Goal: Information Seeking & Learning: Learn about a topic

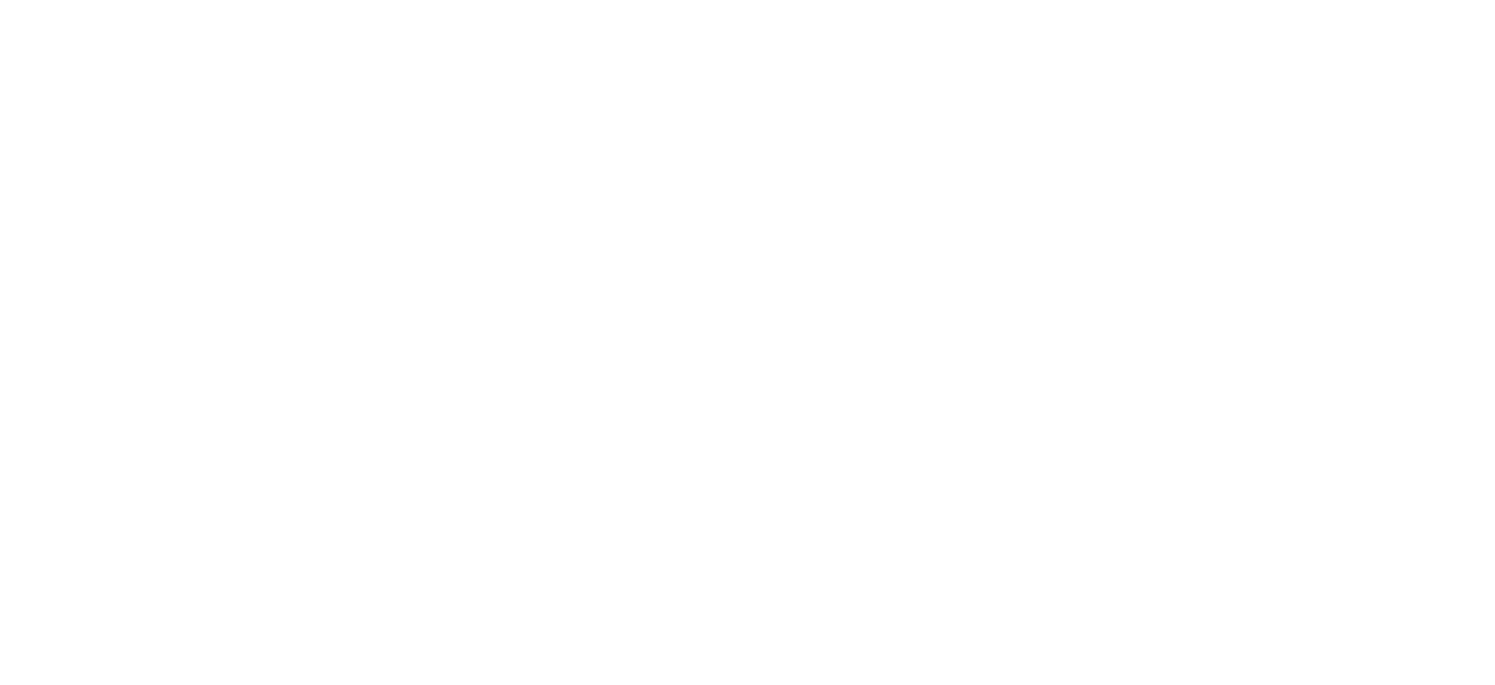
select select "*"
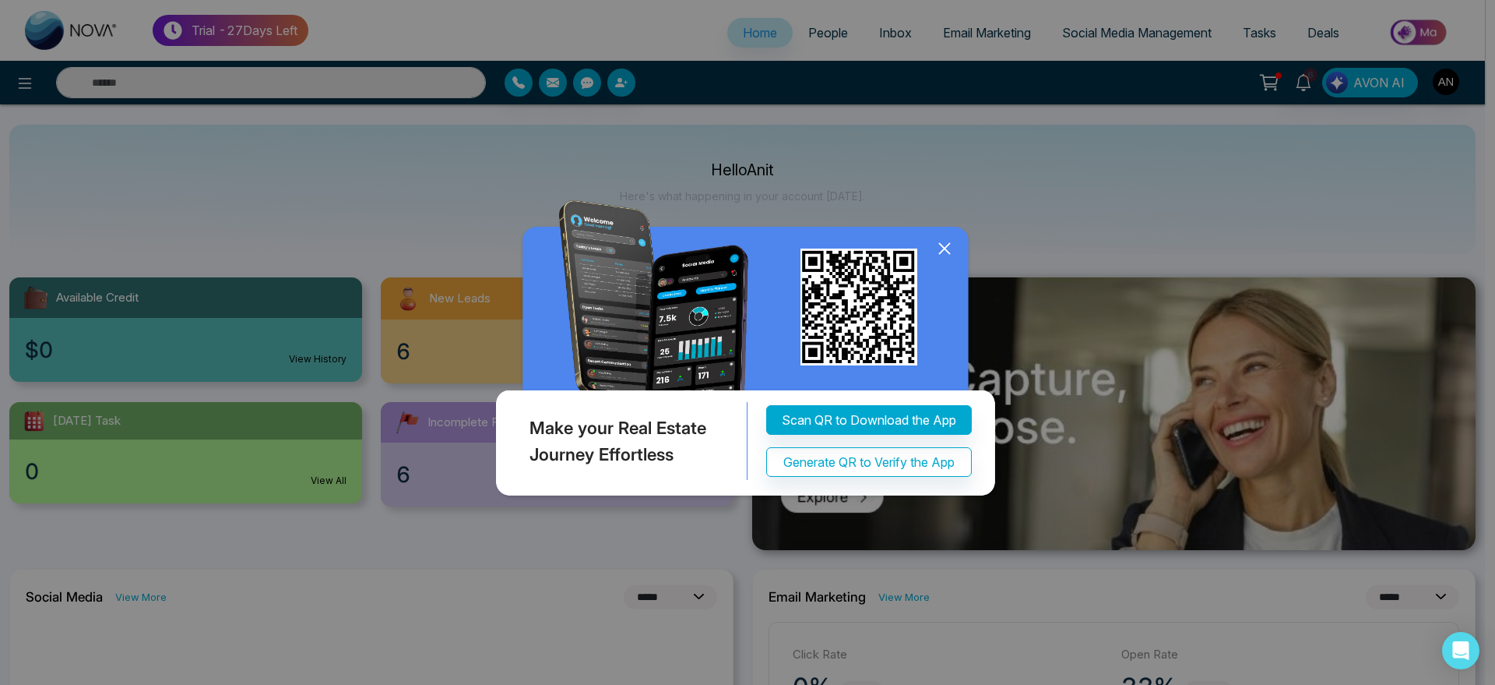
click at [944, 252] on icon at bounding box center [944, 248] width 23 height 23
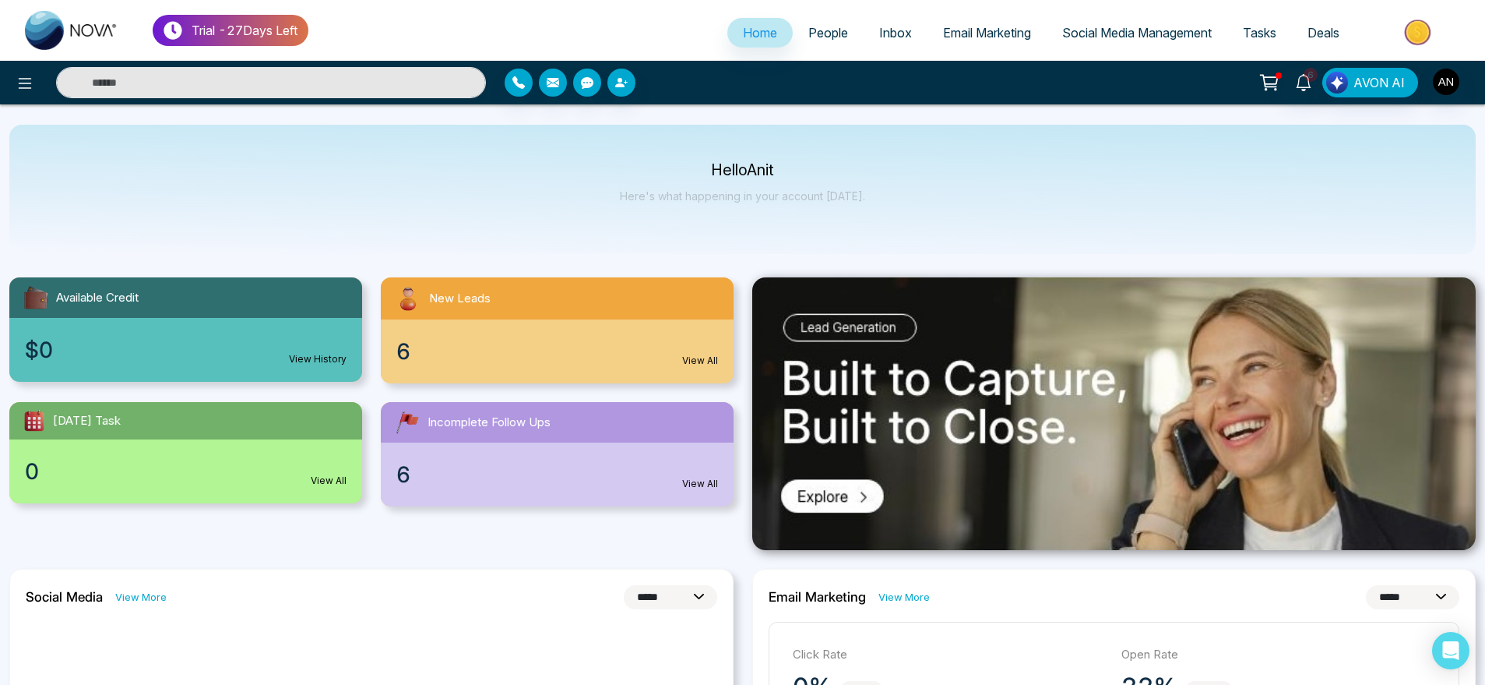
click at [821, 37] on span "People" at bounding box center [828, 33] width 40 height 16
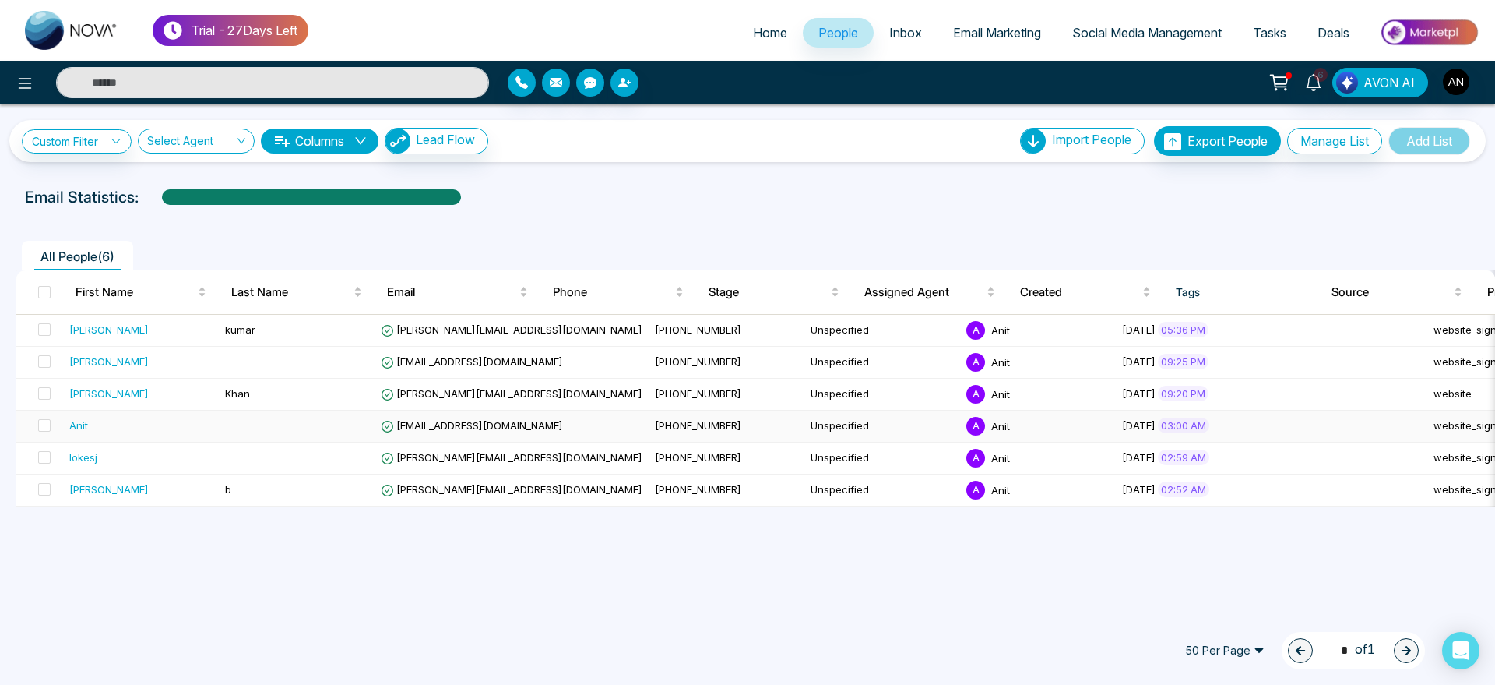
click at [332, 424] on td at bounding box center [297, 426] width 156 height 32
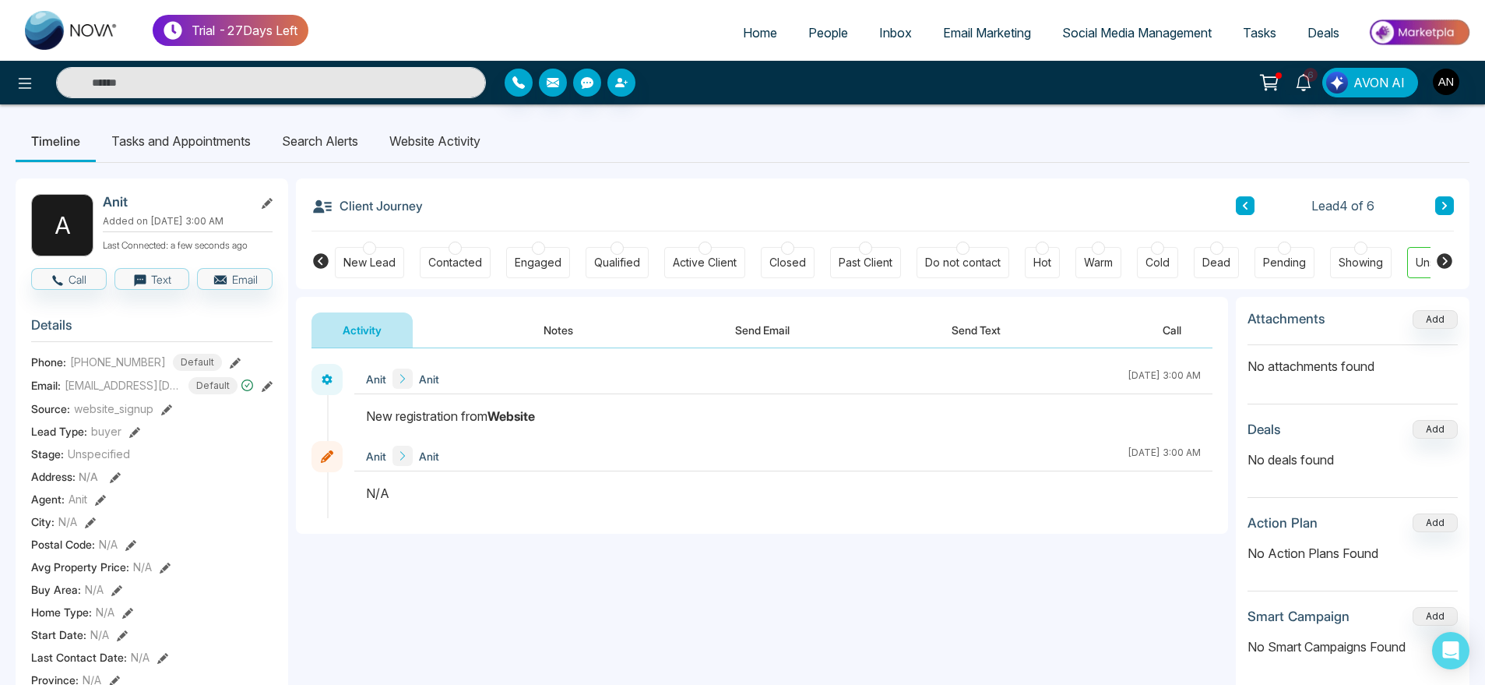
click at [314, 157] on li "Search Alerts" at bounding box center [319, 141] width 107 height 42
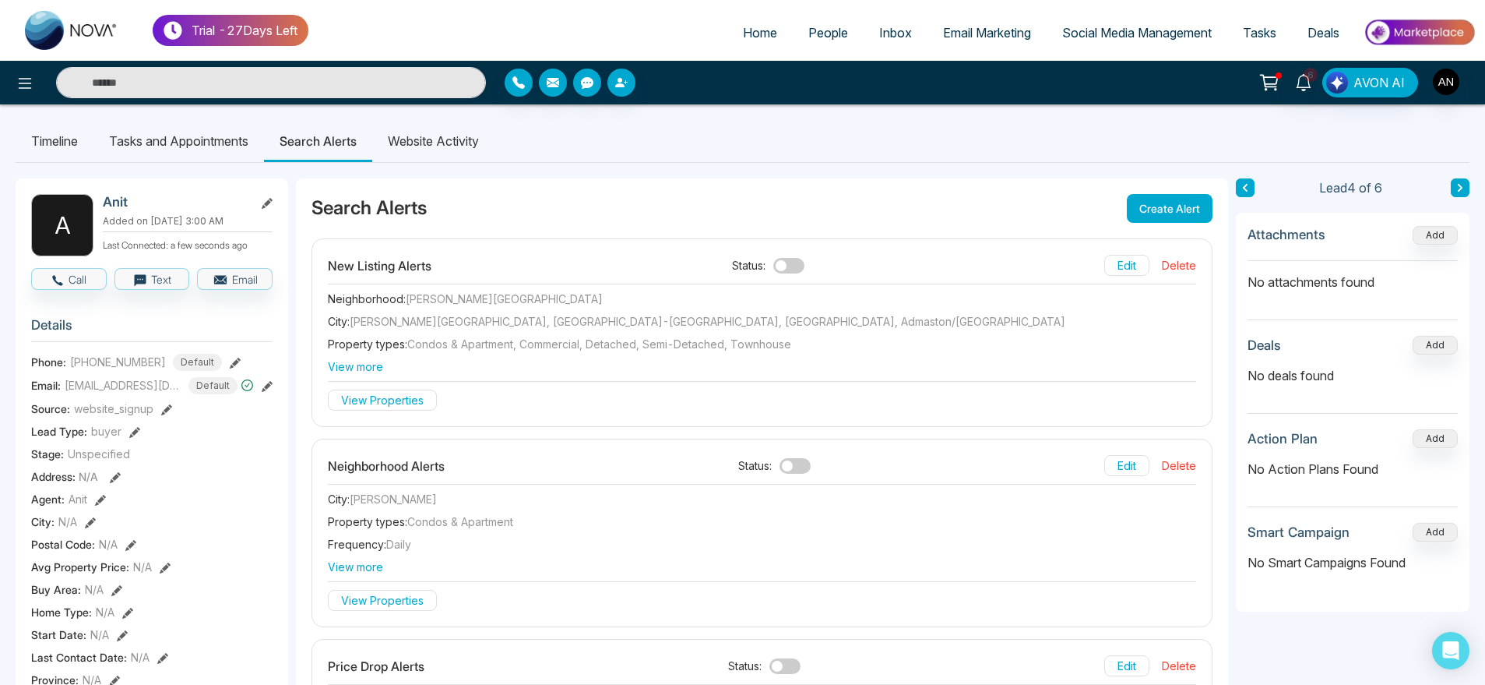
click at [440, 140] on li "Website Activity" at bounding box center [433, 141] width 122 height 42
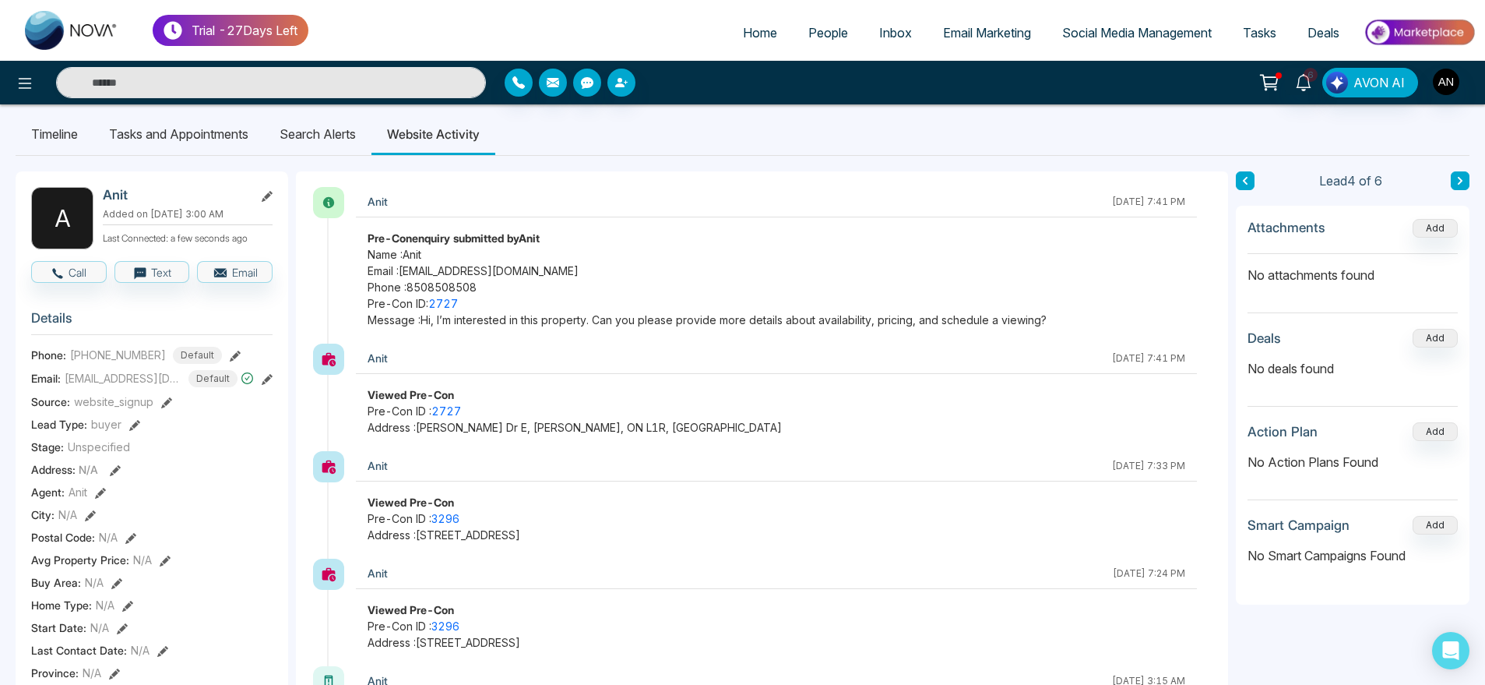
scroll to position [9, 0]
drag, startPoint x: 1117, startPoint y: 319, endPoint x: 1083, endPoint y: 320, distance: 34.3
click at [1083, 320] on span "Message : Hi, I’m interested in this property. Can you please provide more deta…" at bounding box center [777, 318] width 818 height 16
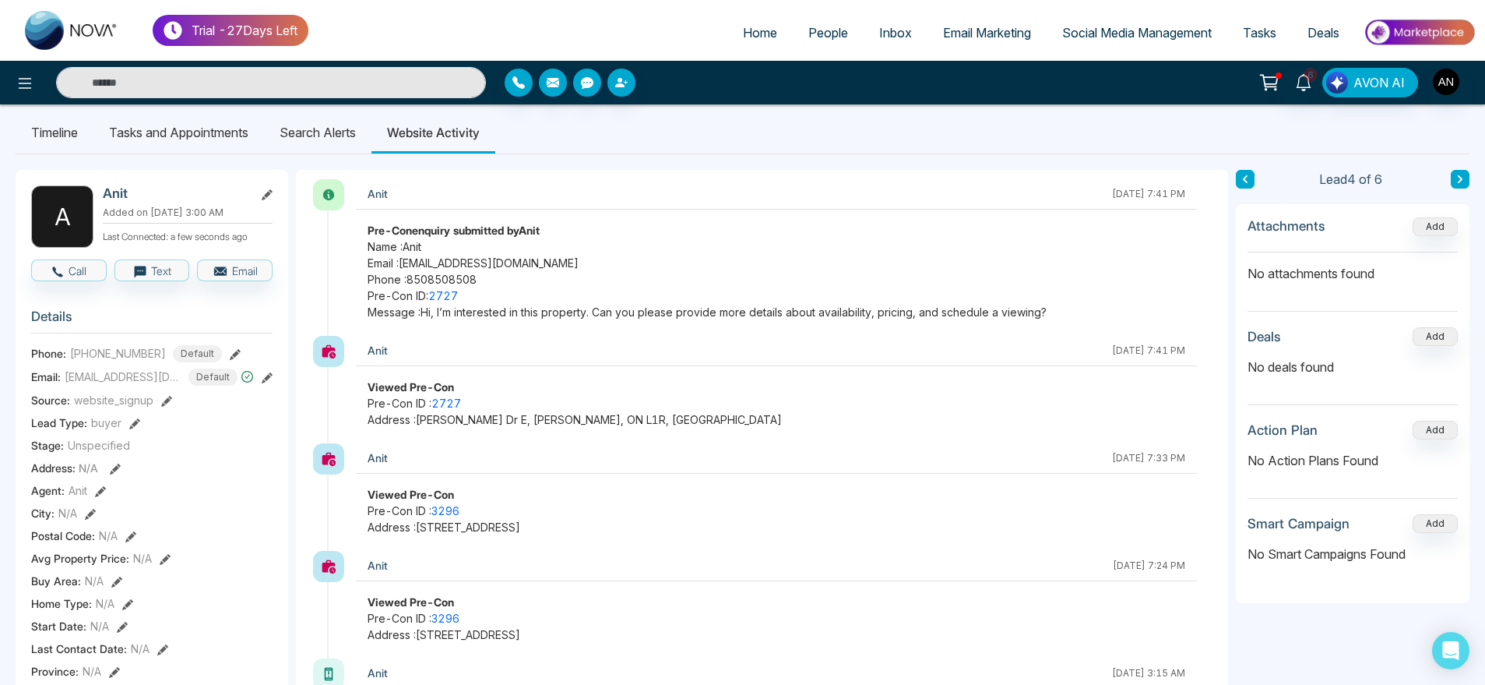
scroll to position [7, 0]
click at [446, 300] on link "2727" at bounding box center [443, 294] width 30 height 13
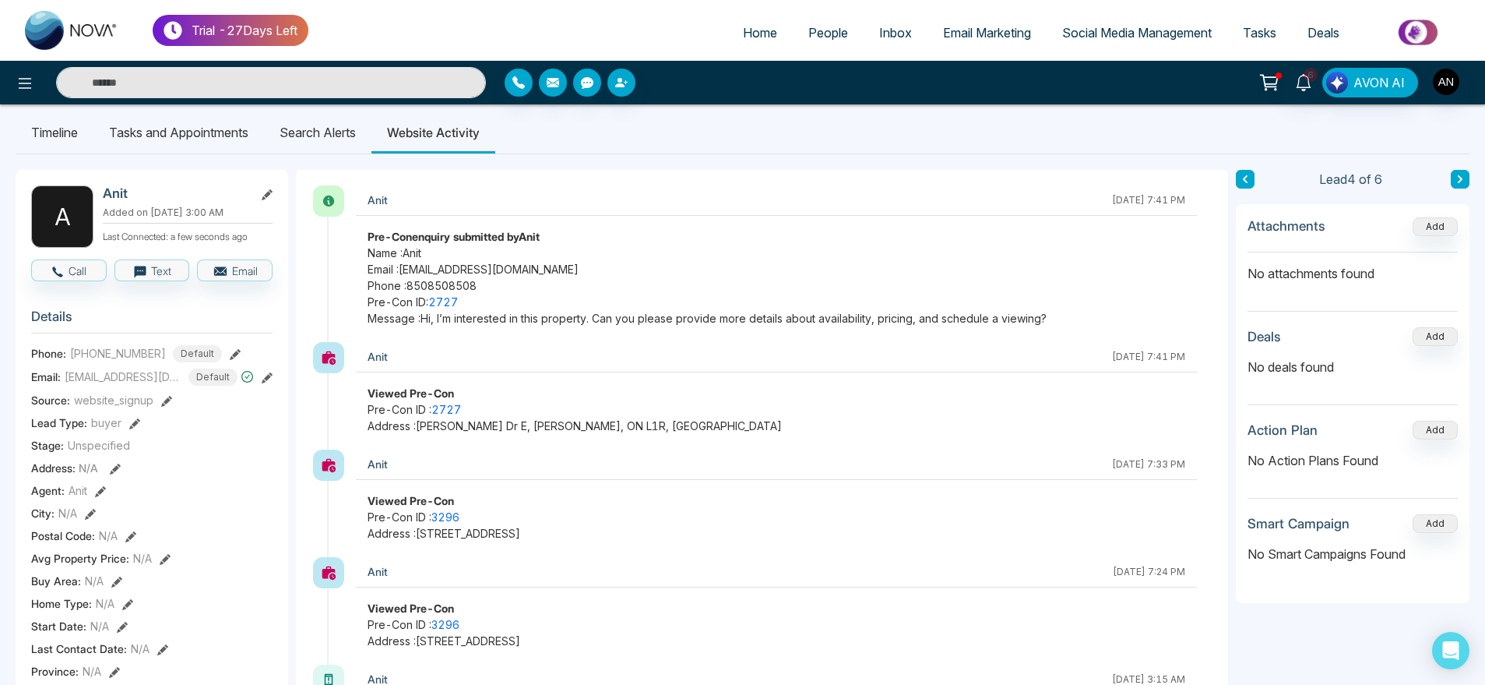
click at [302, 140] on li "Search Alerts" at bounding box center [317, 132] width 107 height 42
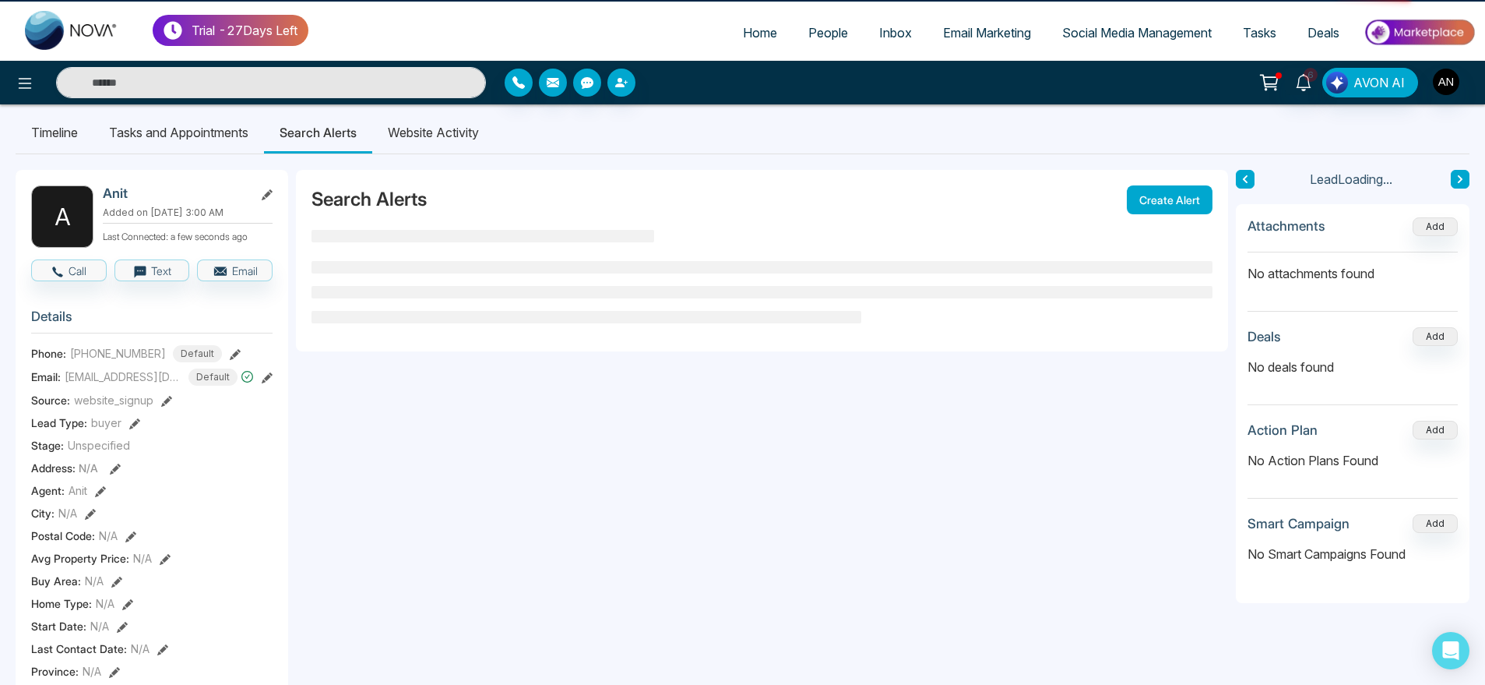
click at [408, 137] on li "Website Activity" at bounding box center [433, 132] width 122 height 42
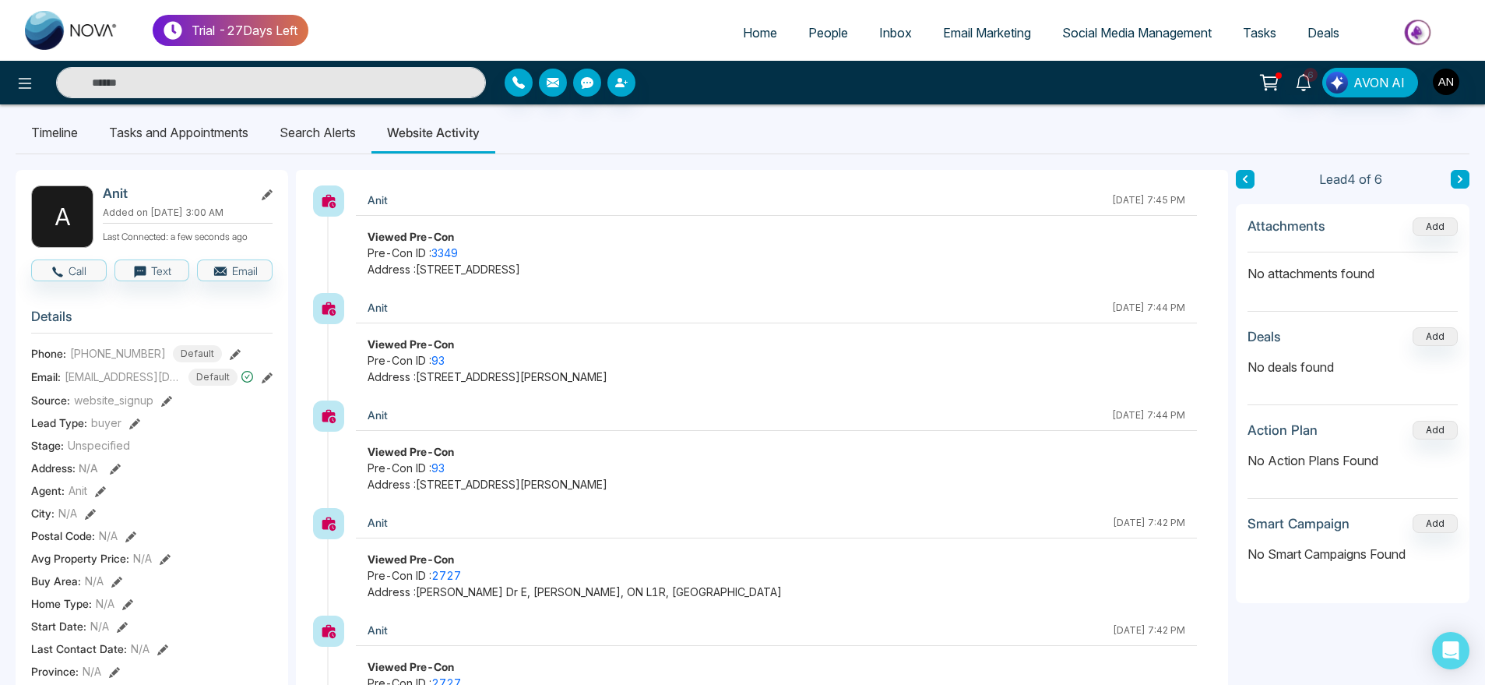
click at [354, 136] on li "Search Alerts" at bounding box center [317, 132] width 107 height 42
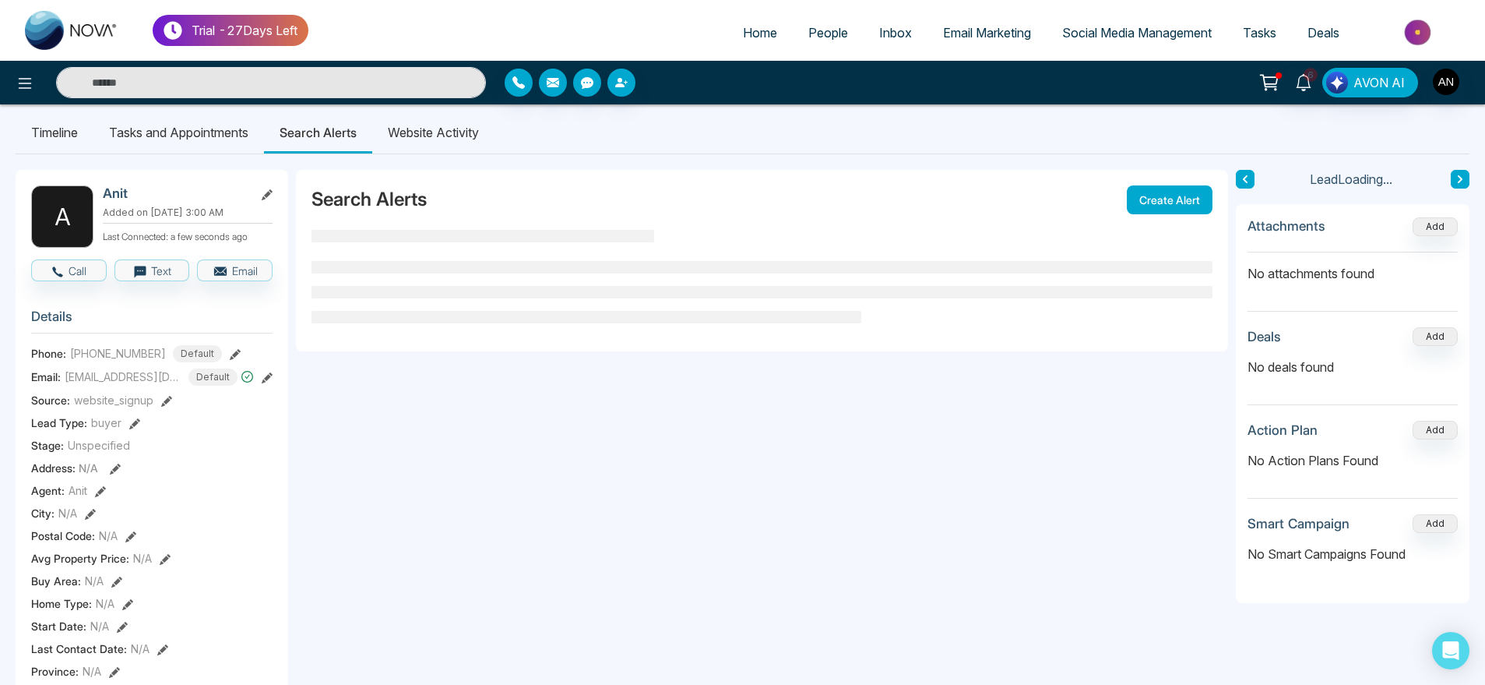
click at [449, 125] on li "Website Activity" at bounding box center [433, 132] width 122 height 42
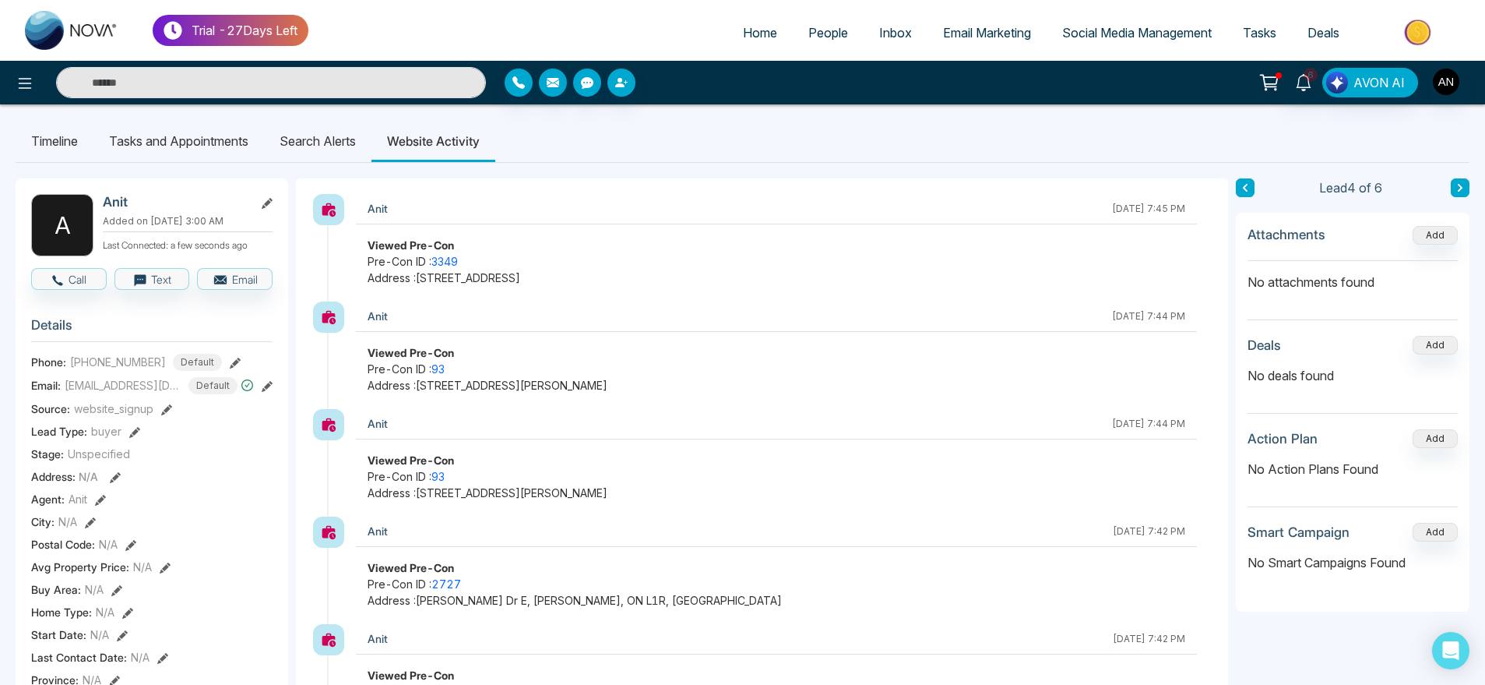
click at [323, 142] on li "Search Alerts" at bounding box center [317, 141] width 107 height 42
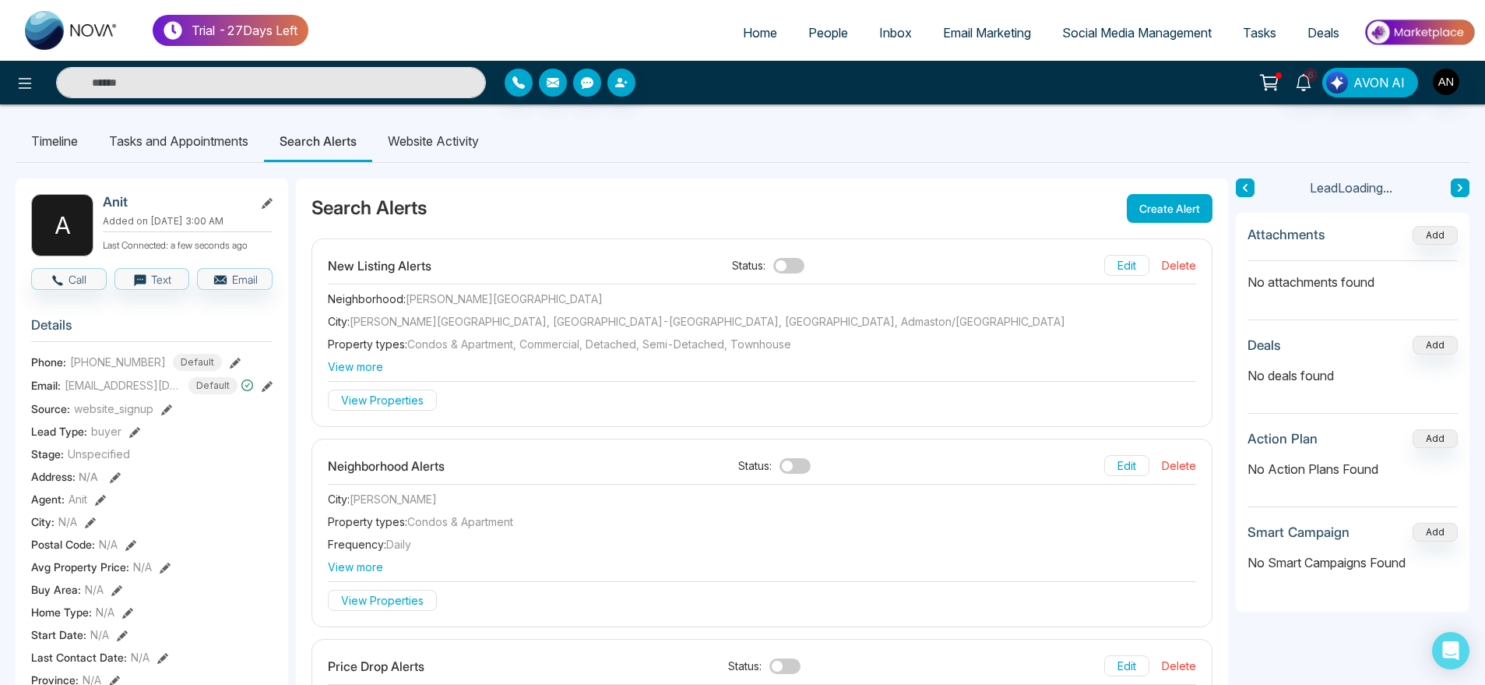
click at [490, 140] on li "Website Activity" at bounding box center [433, 141] width 122 height 42
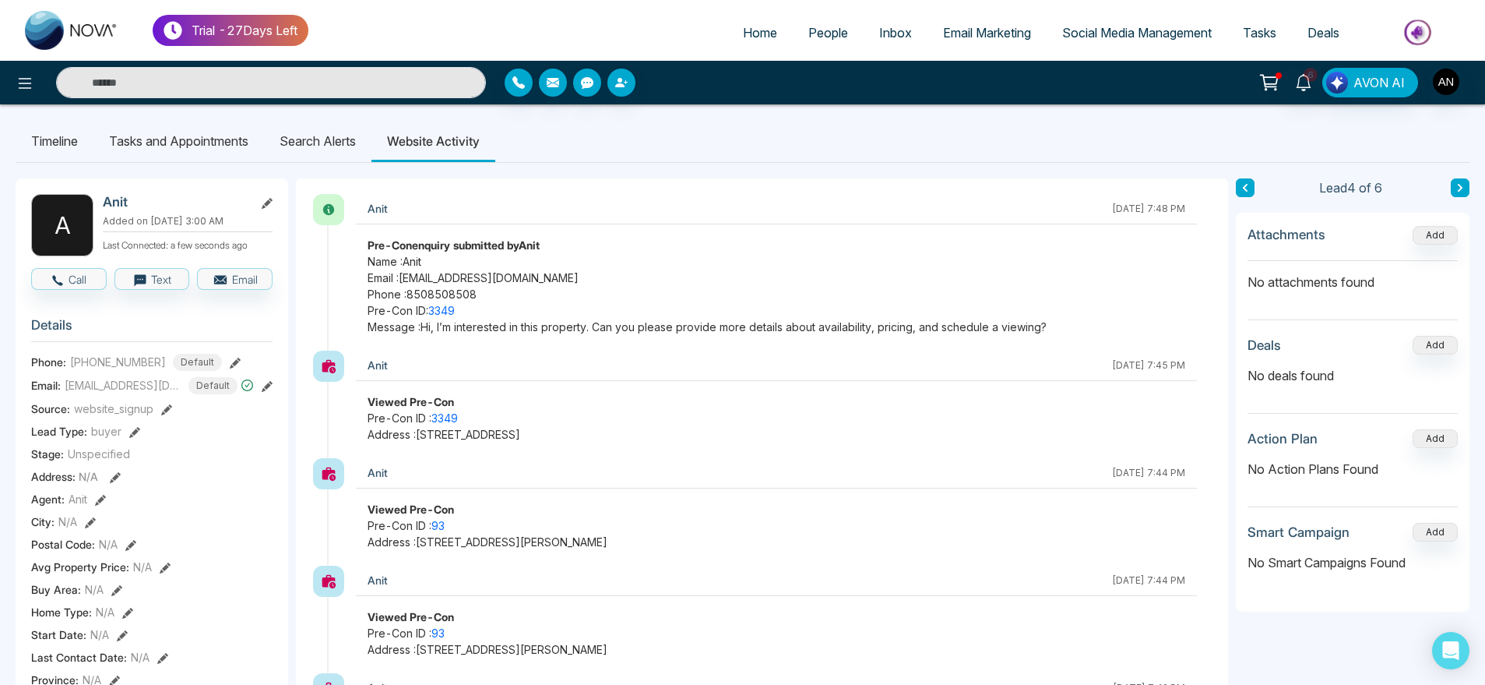
click at [354, 140] on li "Search Alerts" at bounding box center [317, 141] width 107 height 42
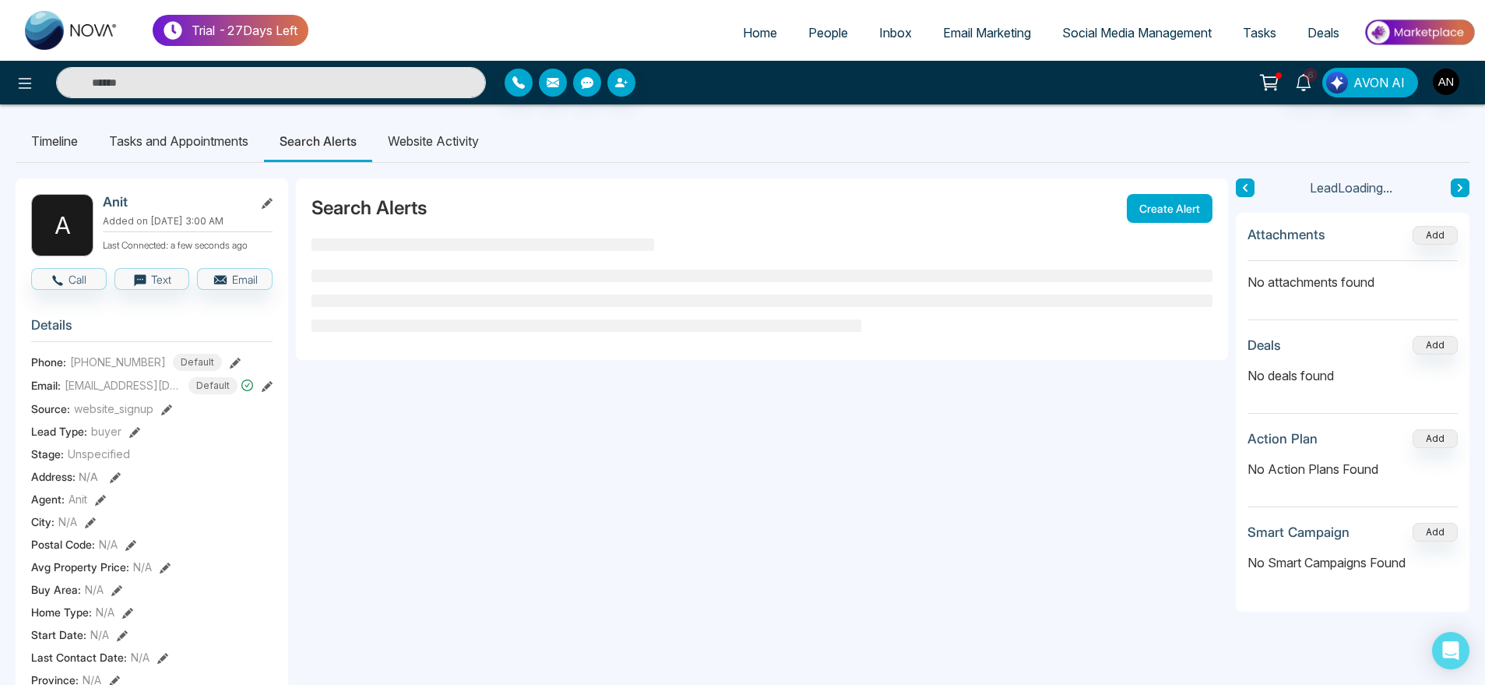
click at [432, 143] on li "Website Activity" at bounding box center [433, 141] width 122 height 42
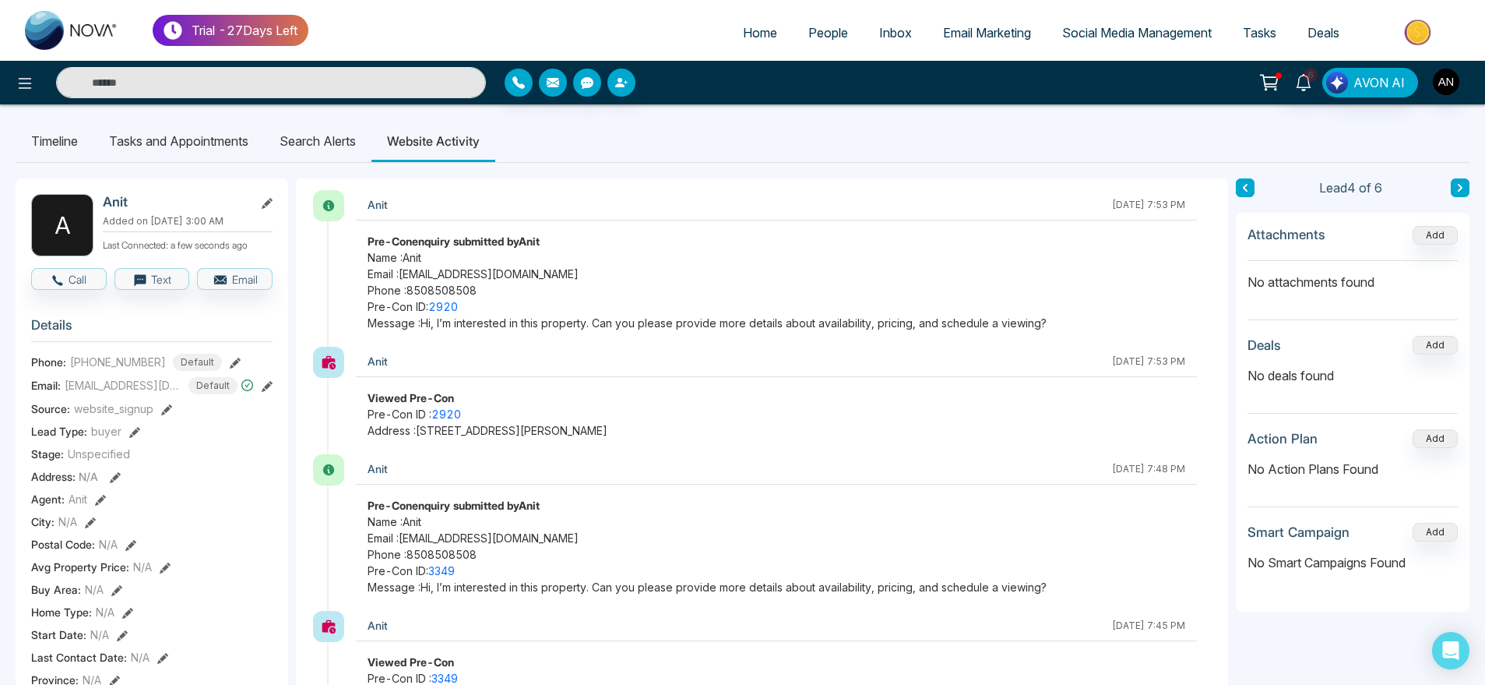
scroll to position [268, 0]
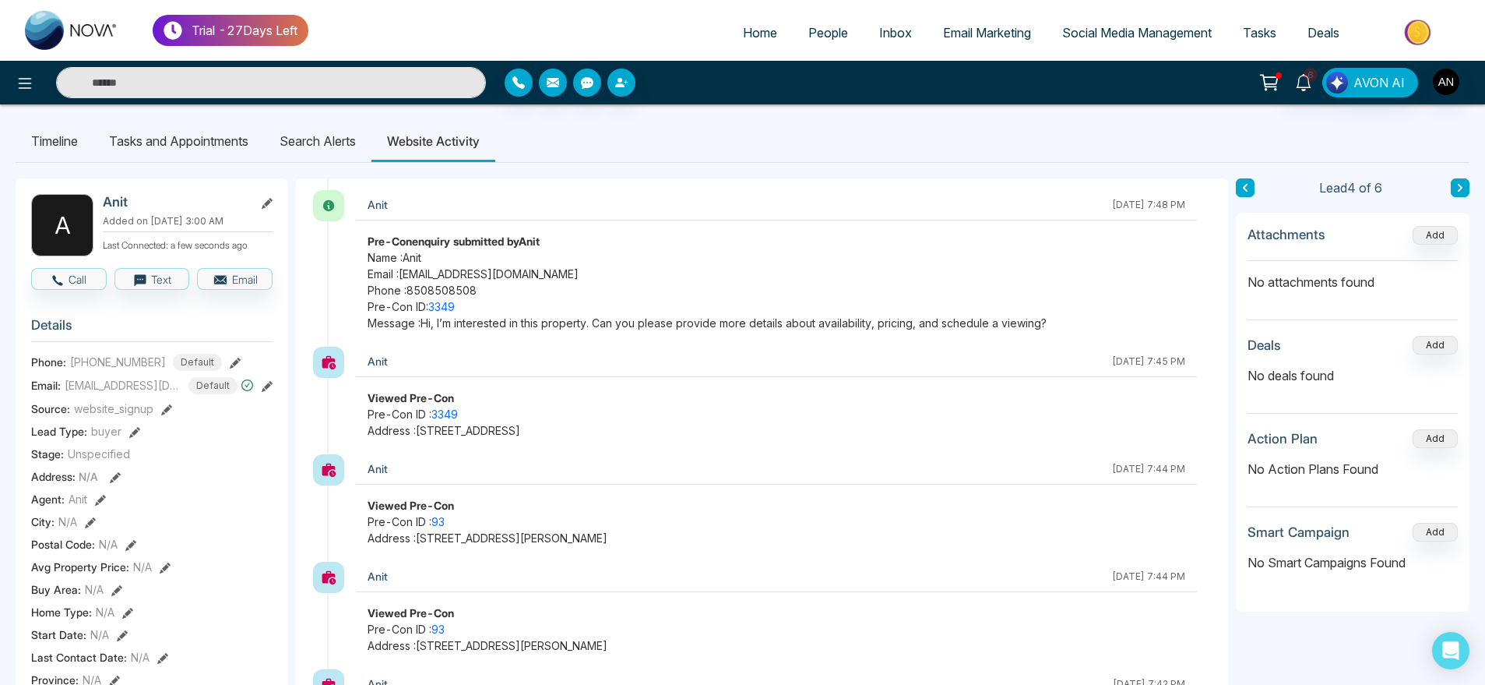
click at [325, 137] on li "Search Alerts" at bounding box center [317, 141] width 107 height 42
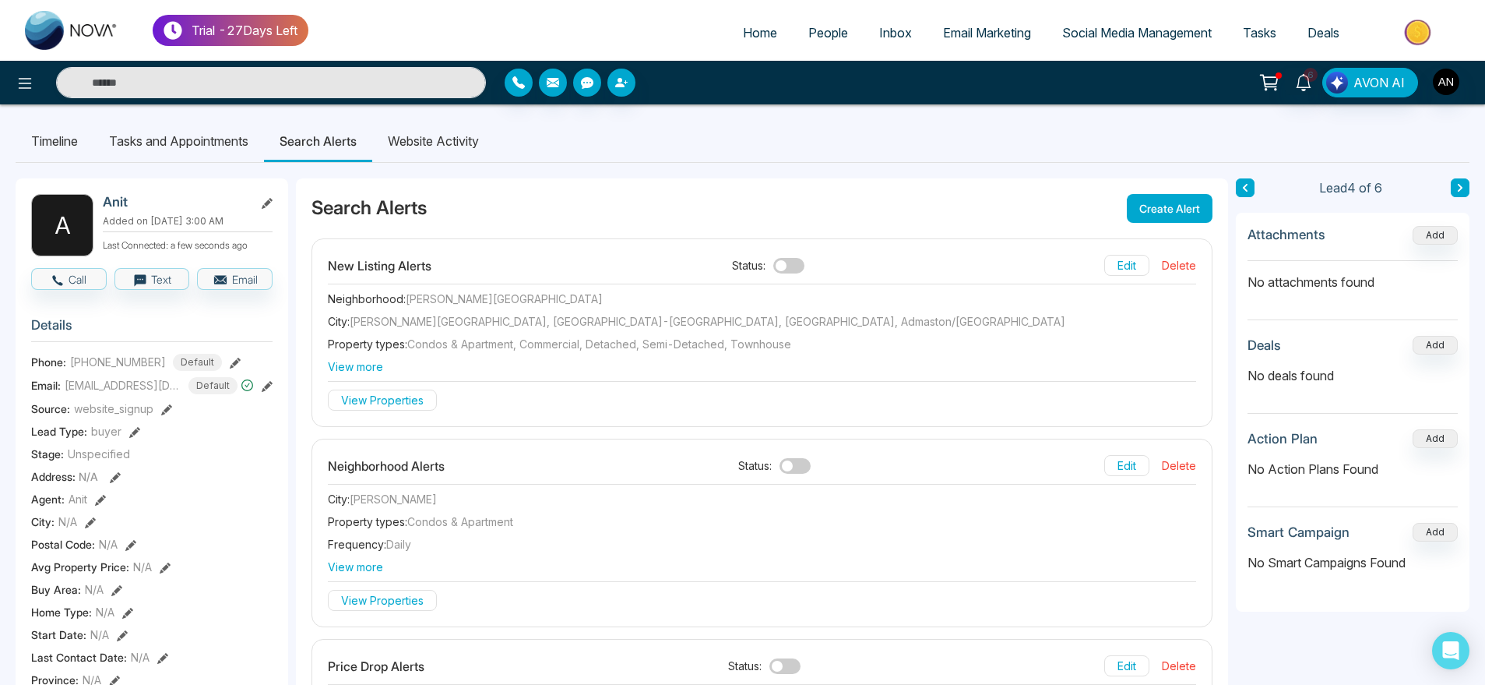
click at [454, 146] on li "Website Activity" at bounding box center [433, 141] width 122 height 42
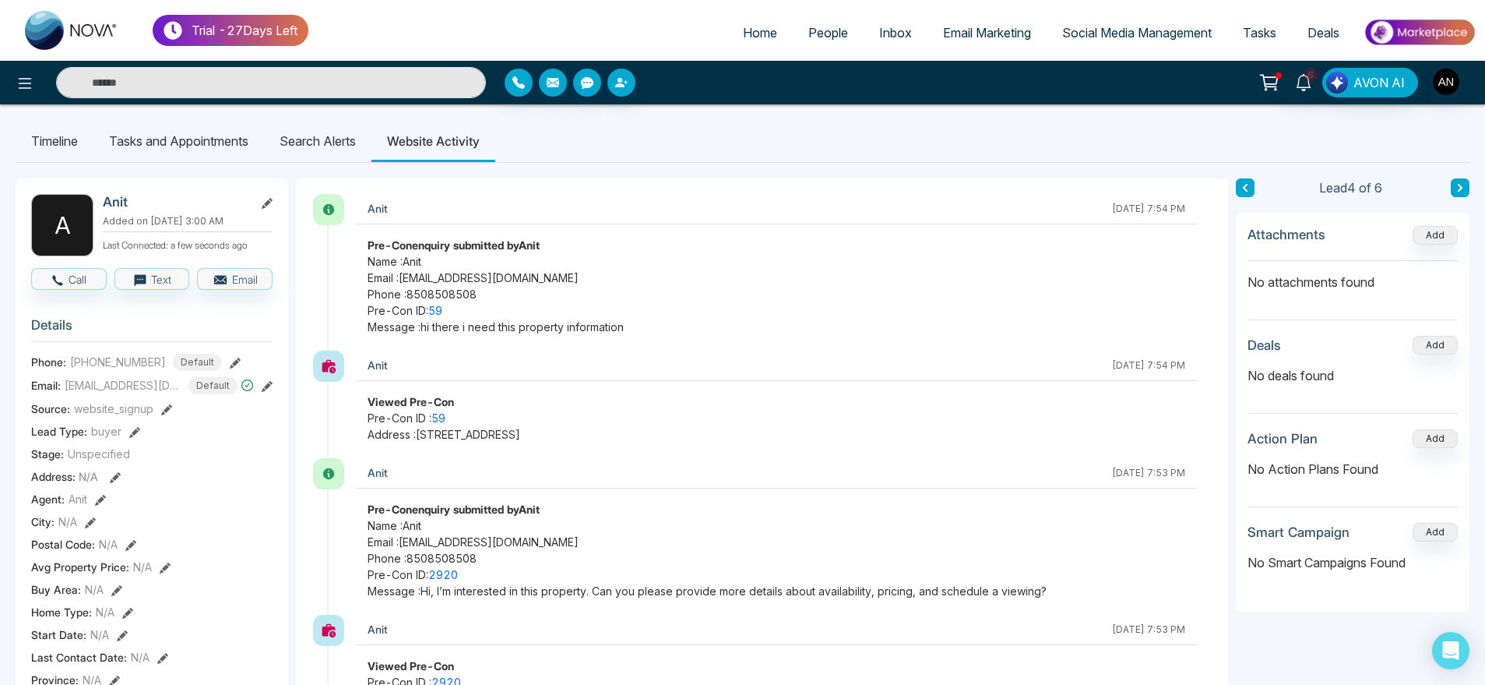
click at [294, 130] on li "Search Alerts" at bounding box center [317, 141] width 107 height 42
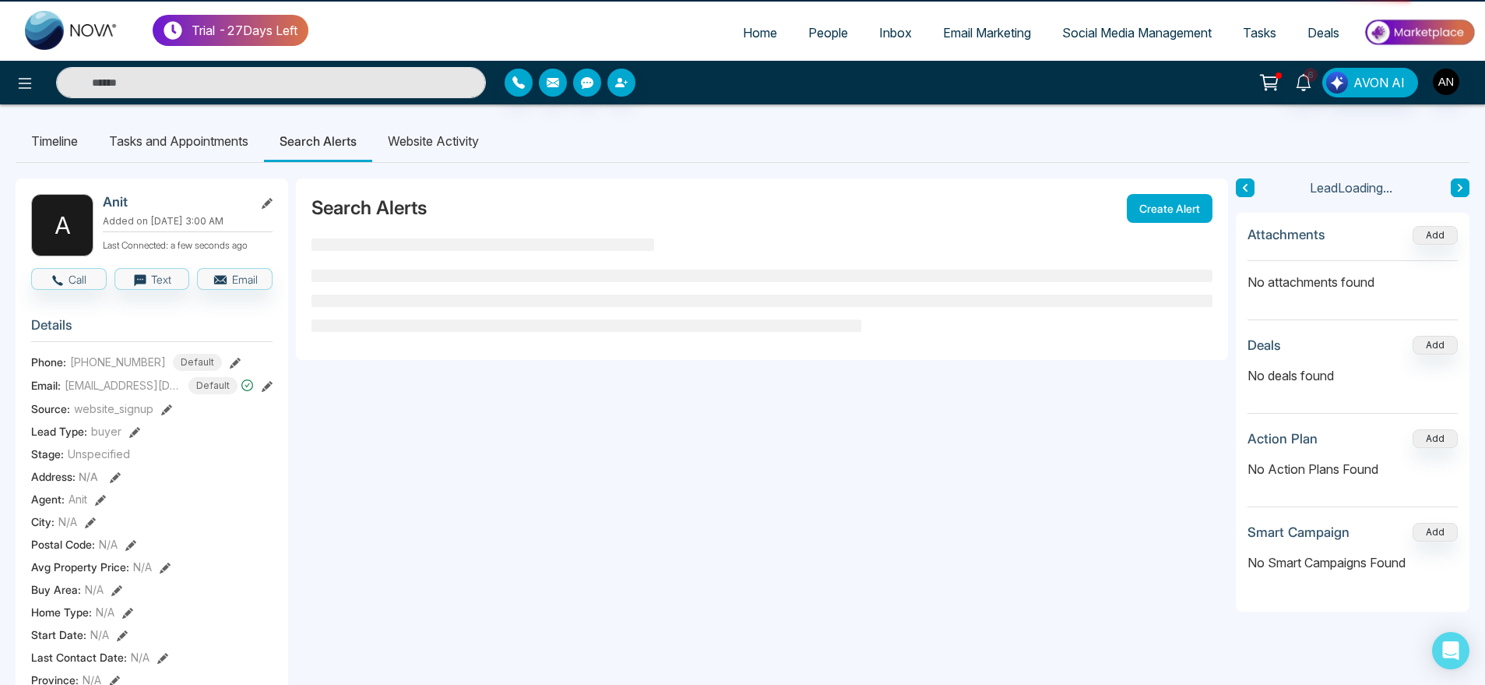
click at [432, 138] on li "Website Activity" at bounding box center [433, 141] width 122 height 42
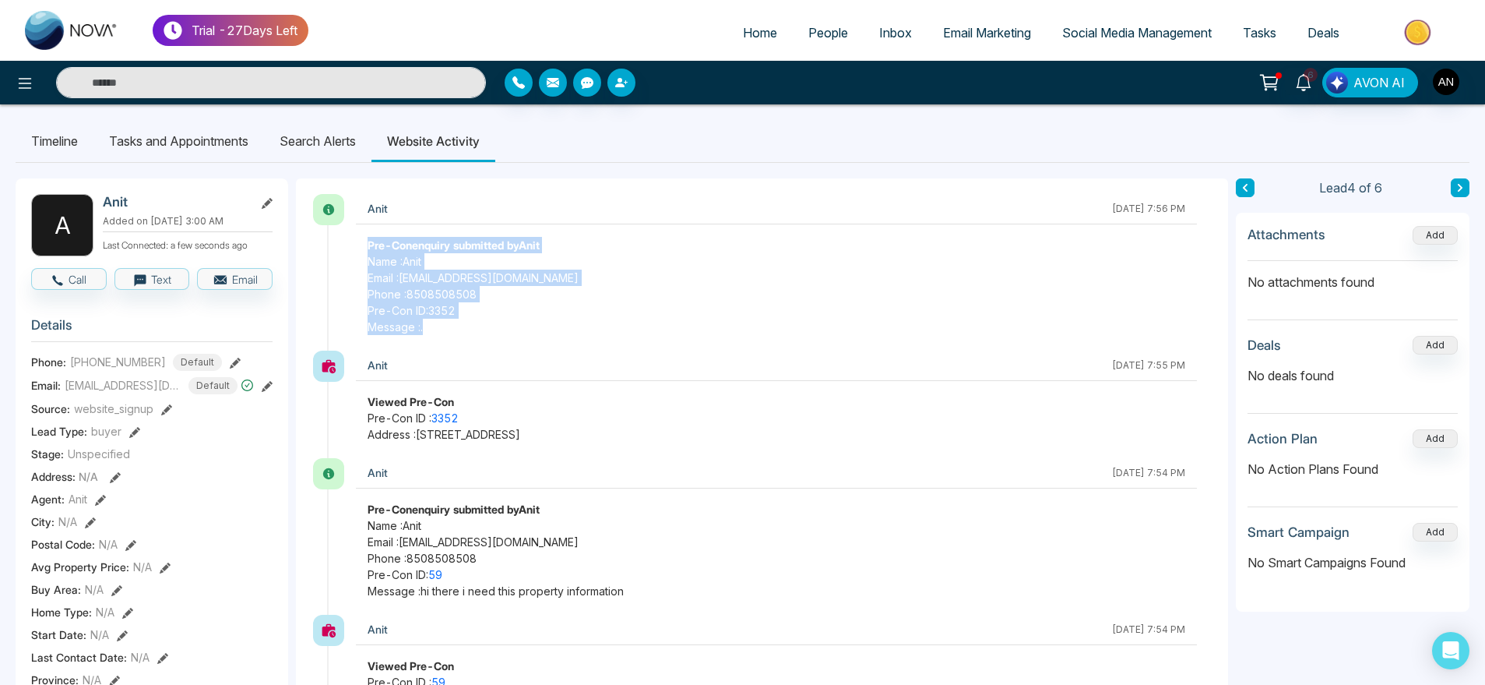
drag, startPoint x: 441, startPoint y: 322, endPoint x: 329, endPoint y: 252, distance: 132.7
click at [329, 252] on div "Anit [DATE] 7:56 PM Pre-Con enquiry submitted by Anit Name : Anit Email : [EMAI…" at bounding box center [770, 272] width 886 height 157
click at [678, 286] on span "Phone : [PHONE_NUMBER]" at bounding box center [777, 294] width 818 height 16
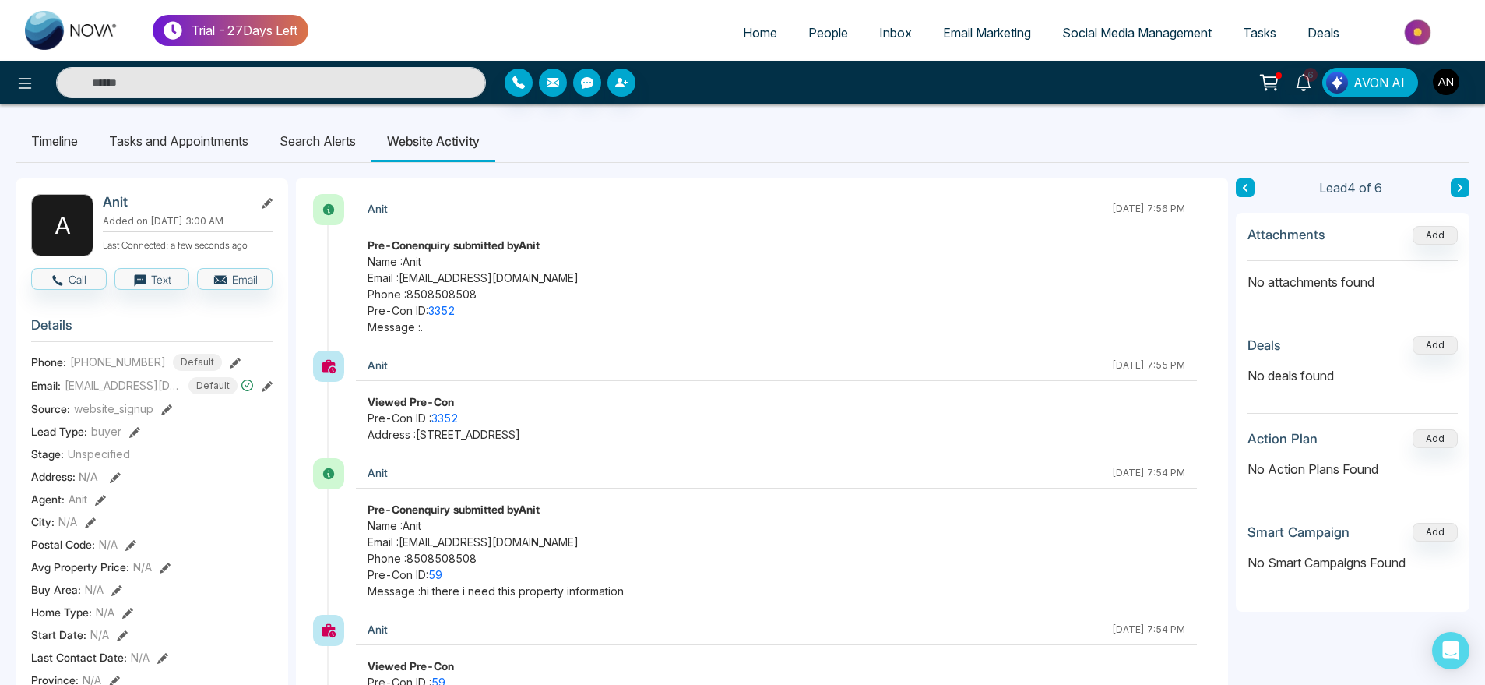
click at [322, 142] on li "Search Alerts" at bounding box center [317, 141] width 107 height 42
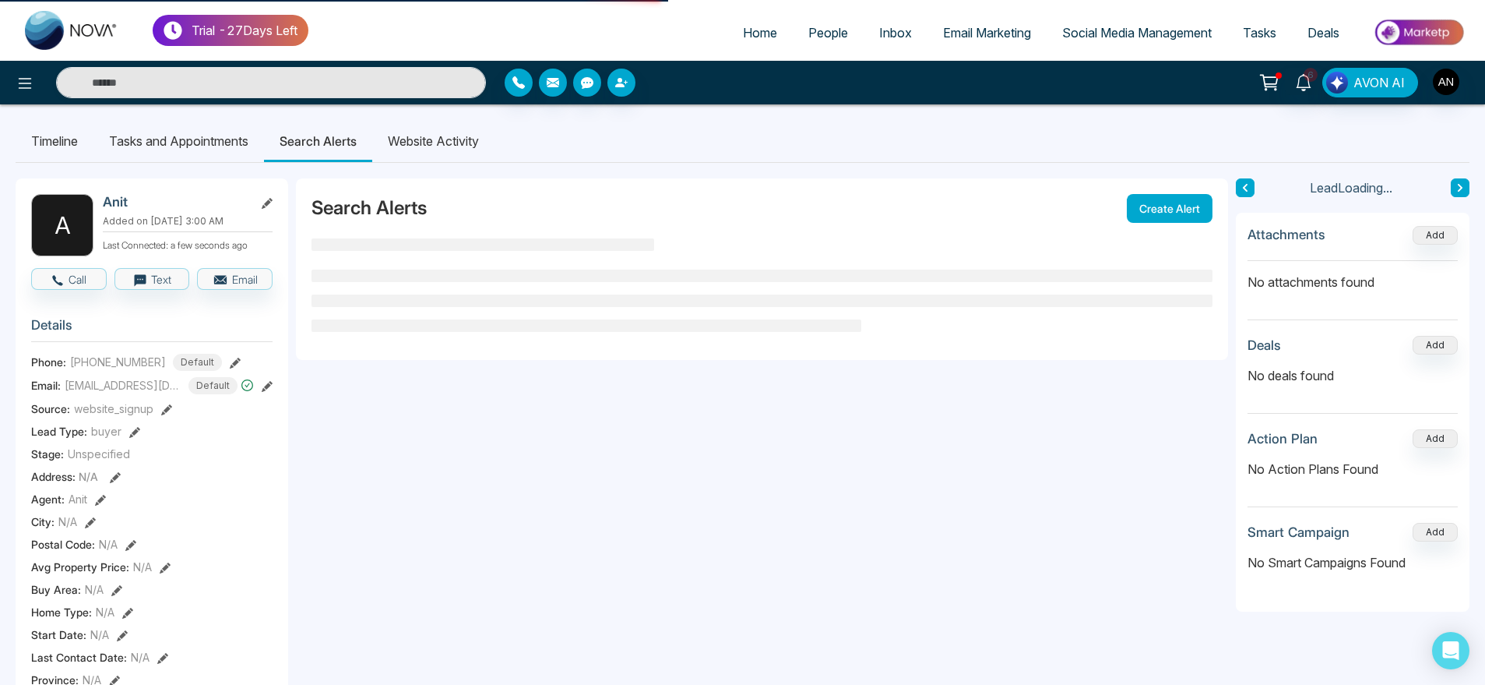
click at [431, 142] on li "Website Activity" at bounding box center [433, 141] width 122 height 42
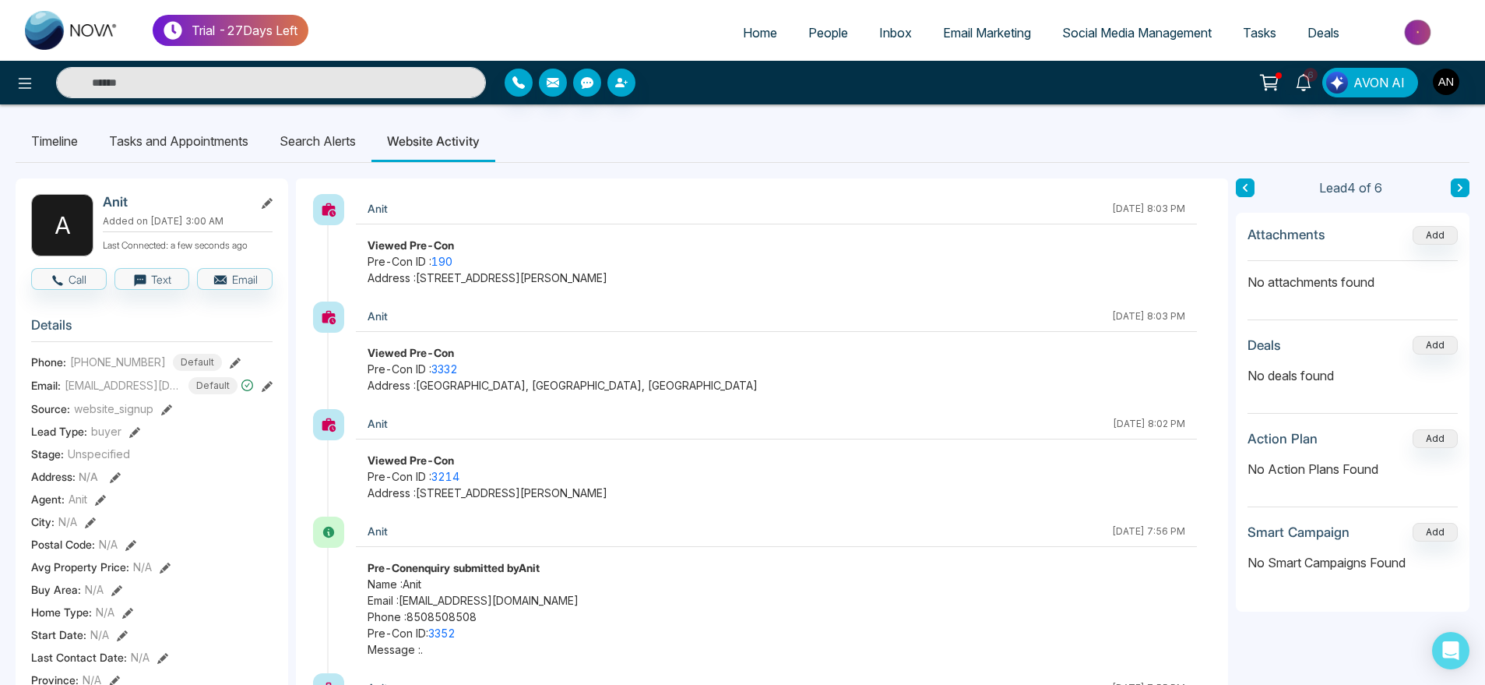
click at [329, 134] on li "Search Alerts" at bounding box center [317, 141] width 107 height 42
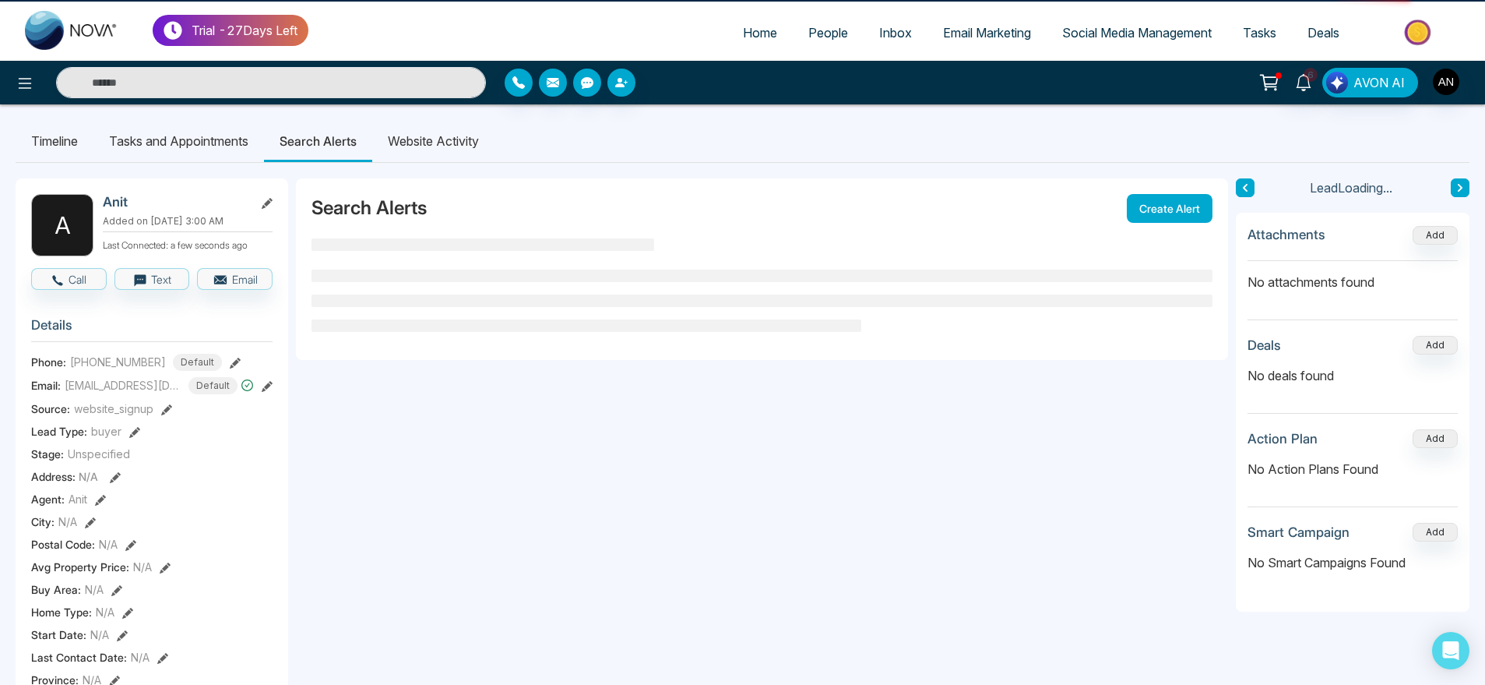
click at [436, 140] on li "Website Activity" at bounding box center [433, 141] width 122 height 42
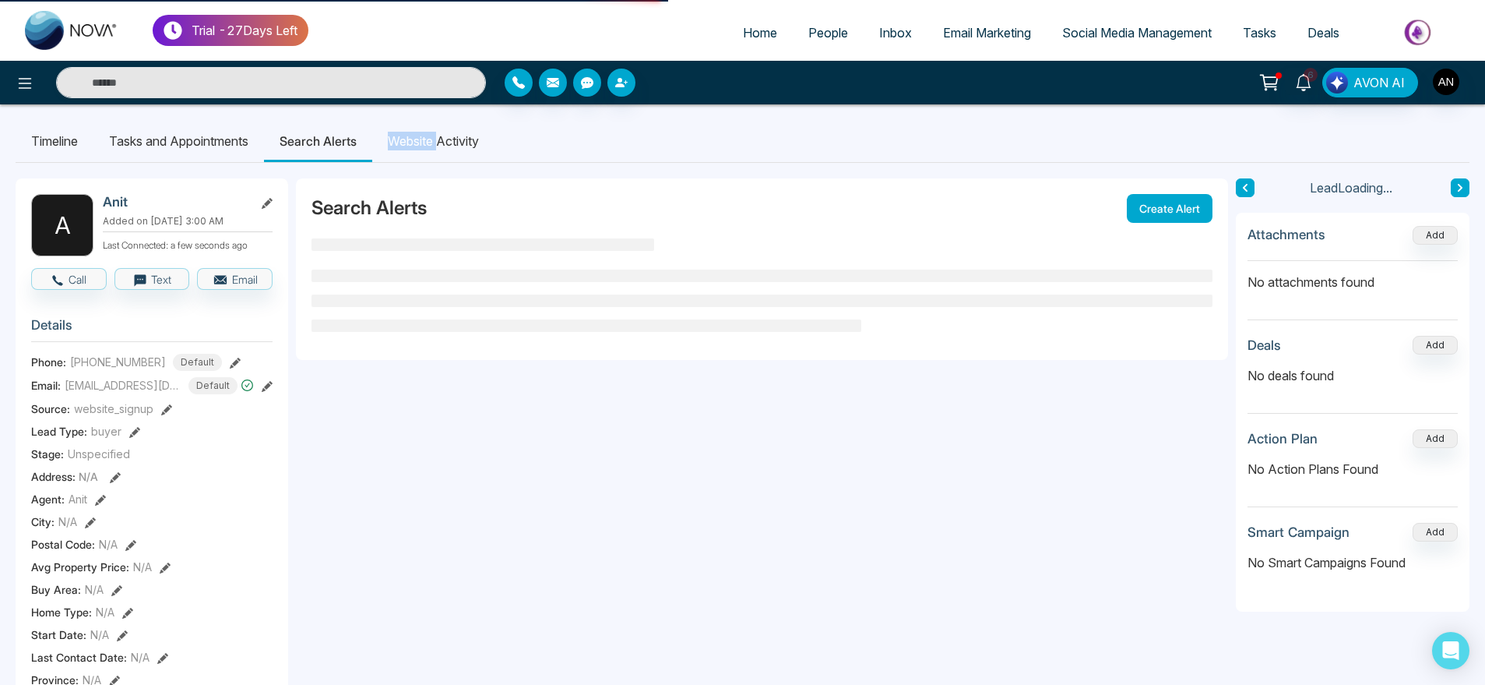
click at [436, 140] on li "Website Activity" at bounding box center [433, 141] width 122 height 42
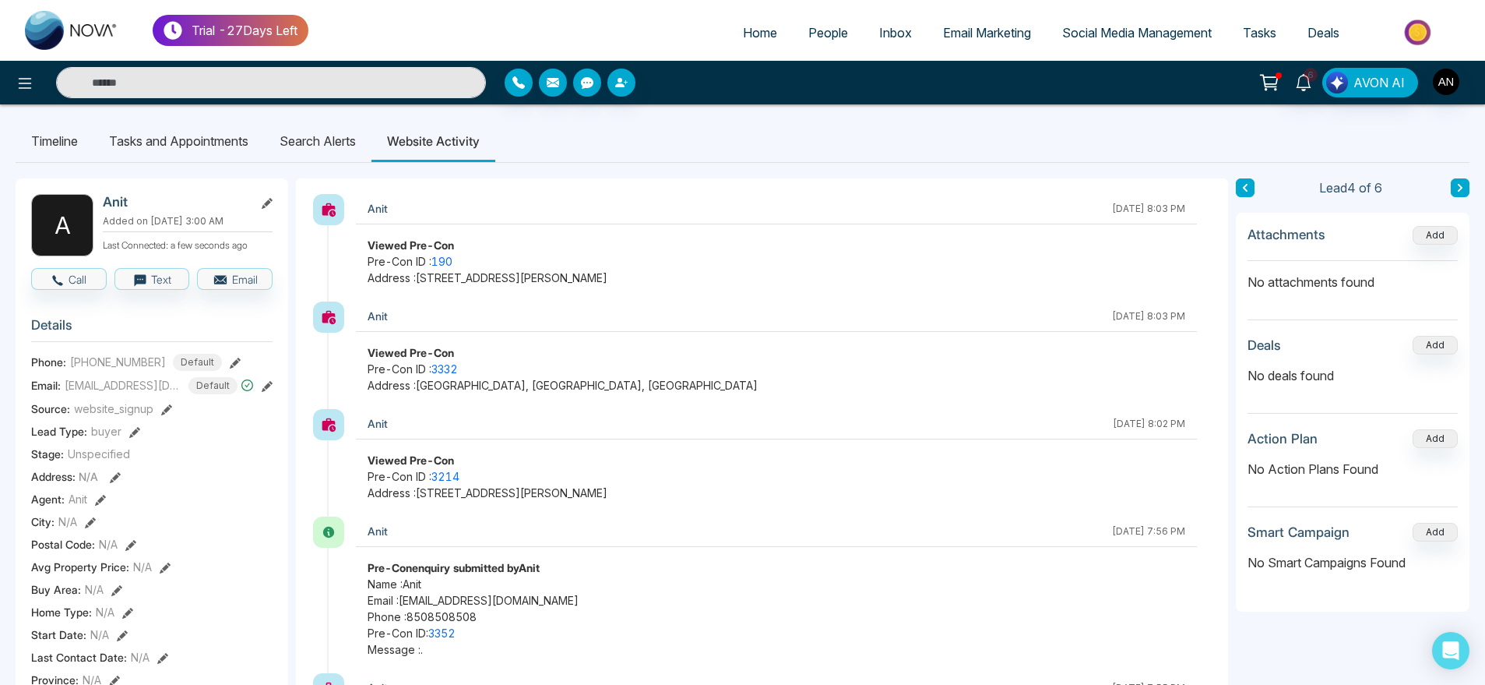
click at [727, 48] on li "Home" at bounding box center [759, 34] width 65 height 32
click at [750, 41] on link "Home" at bounding box center [759, 33] width 65 height 30
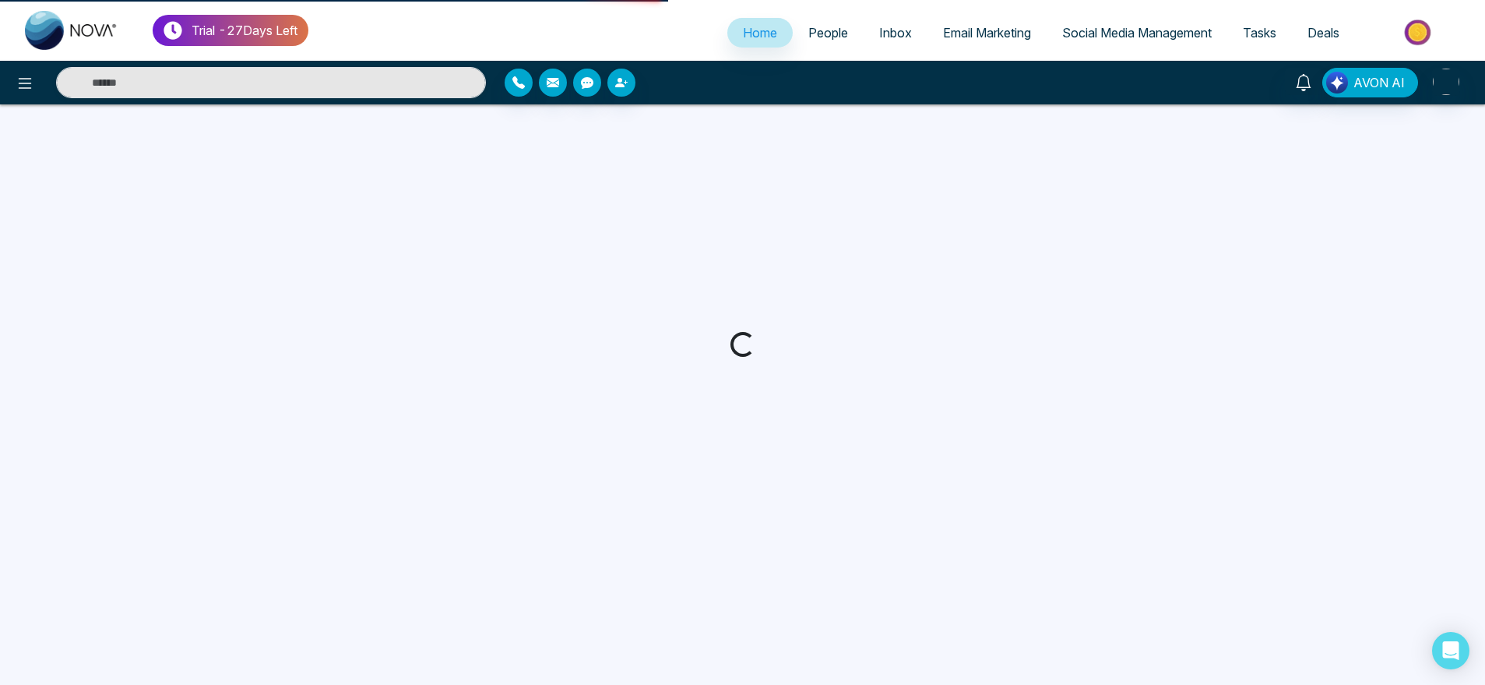
select select "*"
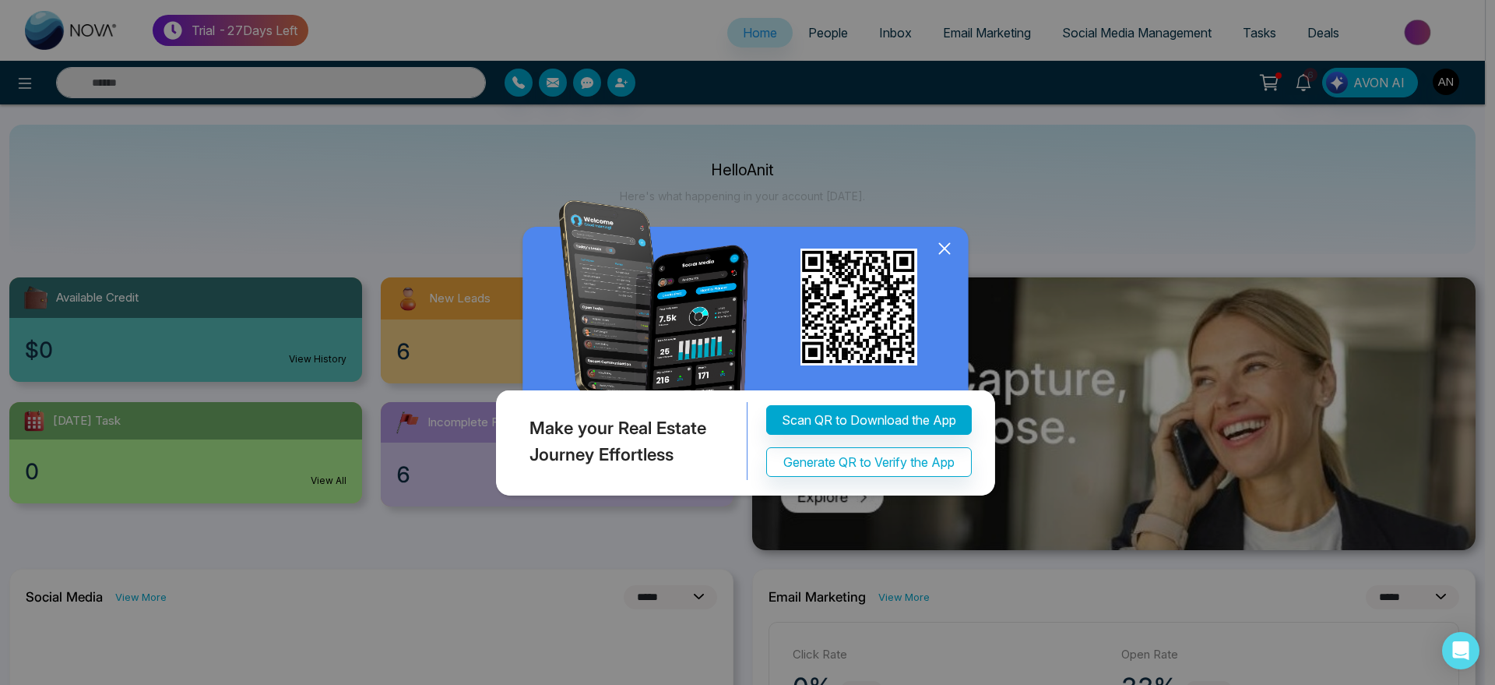
click at [942, 246] on icon at bounding box center [944, 248] width 23 height 23
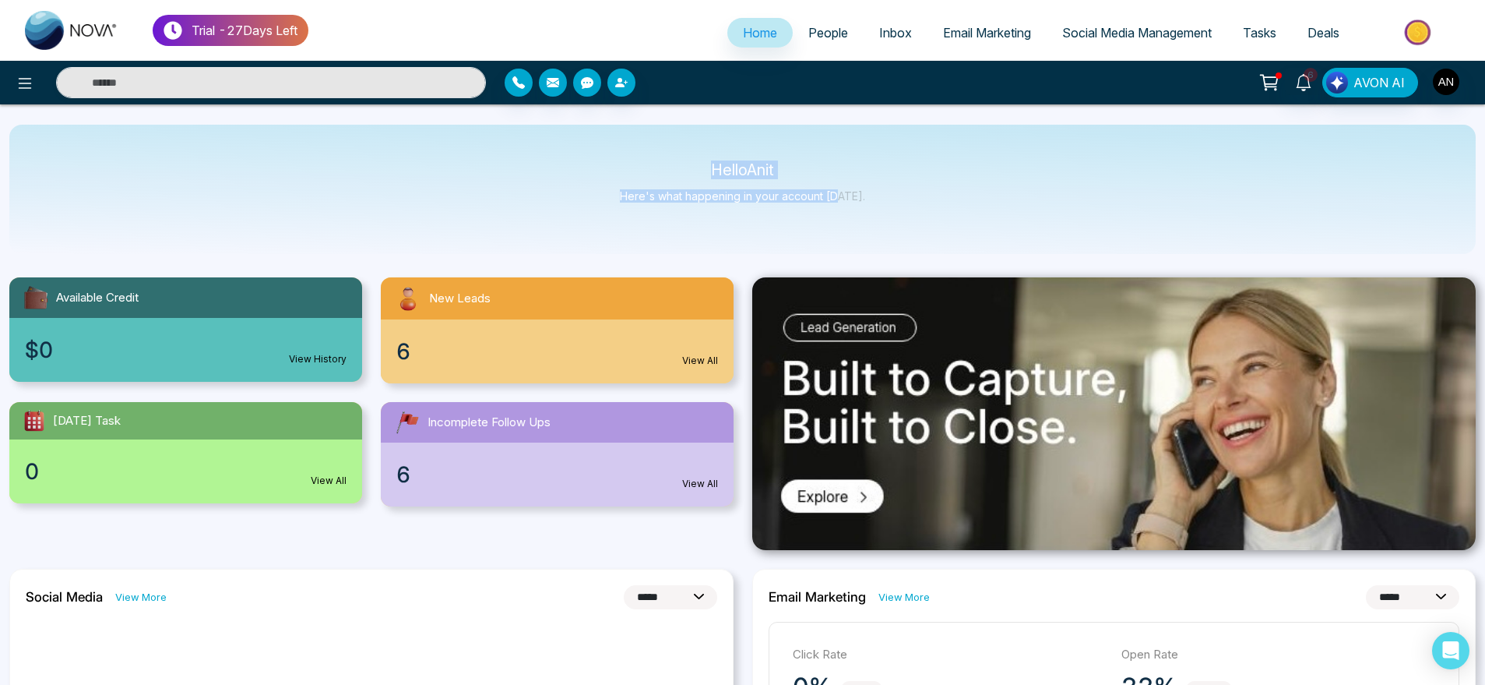
drag, startPoint x: 696, startPoint y: 160, endPoint x: 868, endPoint y: 206, distance: 178.9
click at [868, 206] on div "Hello Anit Here's what happening in your account [DATE]." at bounding box center [742, 189] width 1467 height 129
drag, startPoint x: 868, startPoint y: 206, endPoint x: 660, endPoint y: 154, distance: 215.2
click at [660, 154] on div "Hello Anit Here's what happening in your account [DATE]." at bounding box center [742, 189] width 1467 height 129
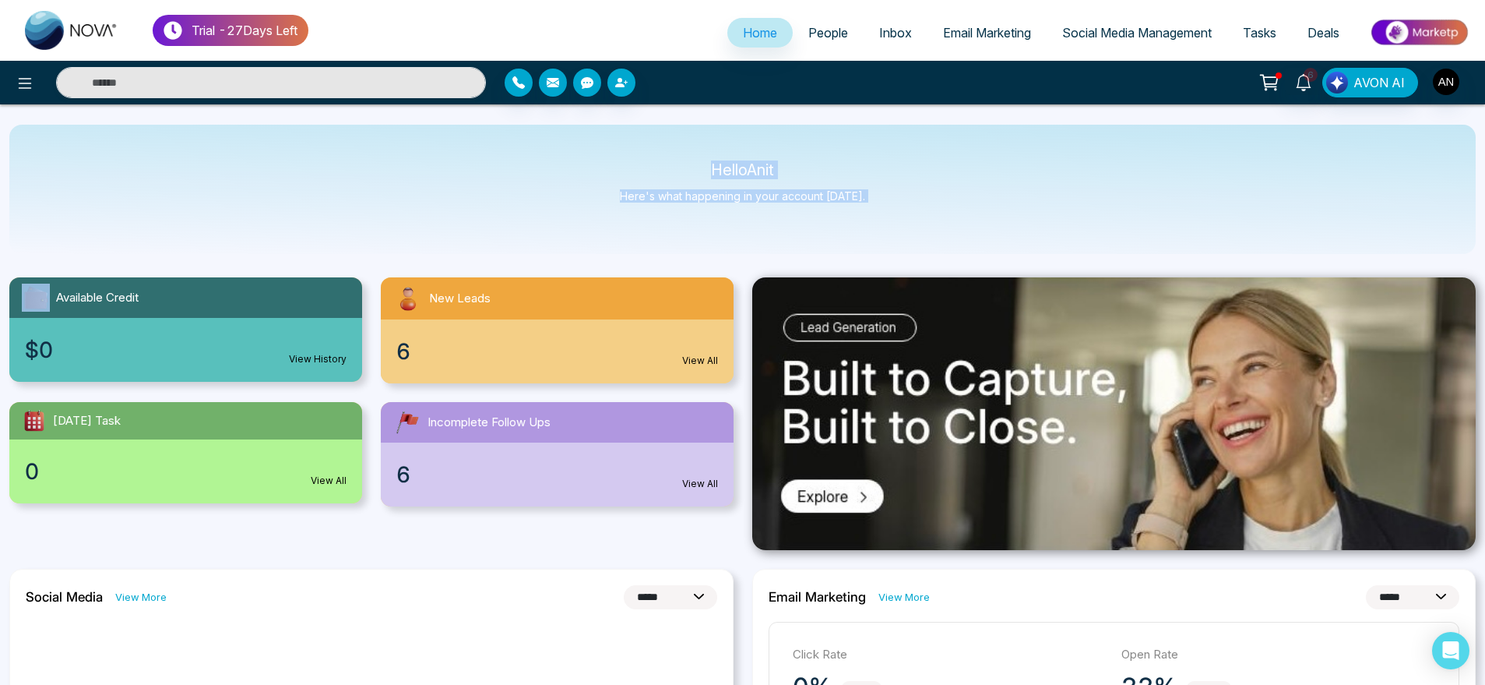
click at [660, 154] on div "Hello Anit Here's what happening in your account [DATE]." at bounding box center [742, 189] width 1467 height 129
drag, startPoint x: 660, startPoint y: 154, endPoint x: 889, endPoint y: 213, distance: 236.3
click at [889, 213] on div "Hello Anit Here's what happening in your account [DATE]." at bounding box center [742, 189] width 1467 height 129
drag, startPoint x: 889, startPoint y: 213, endPoint x: 653, endPoint y: 147, distance: 244.9
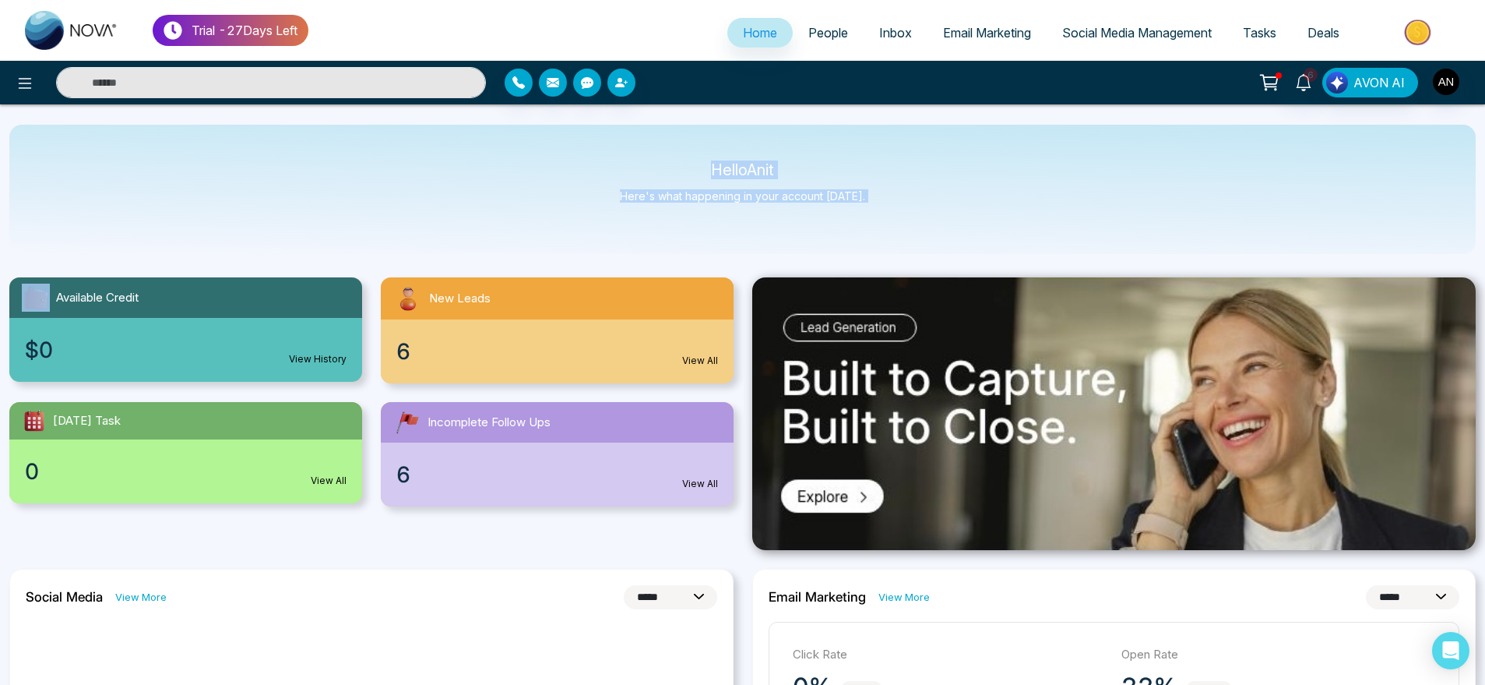
click at [653, 147] on div "Hello Anit Here's what happening in your account [DATE]." at bounding box center [742, 189] width 1467 height 129
drag, startPoint x: 699, startPoint y: 161, endPoint x: 908, endPoint y: 196, distance: 211.5
click at [908, 196] on div "Hello Anit Here's what happening in your account [DATE]." at bounding box center [742, 189] width 1467 height 129
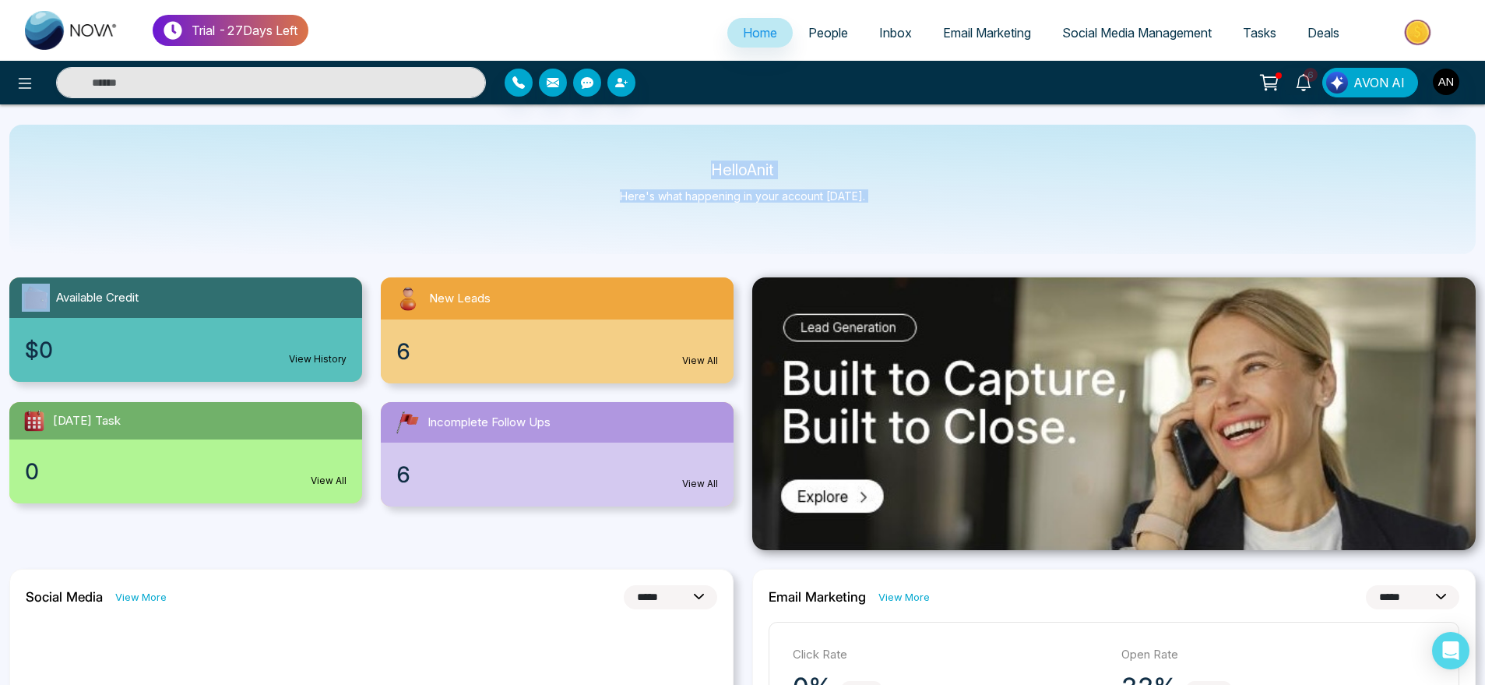
drag, startPoint x: 908, startPoint y: 196, endPoint x: 590, endPoint y: 160, distance: 319.7
click at [590, 160] on div "Hello Anit Here's what happening in your account [DATE]." at bounding box center [742, 189] width 1467 height 129
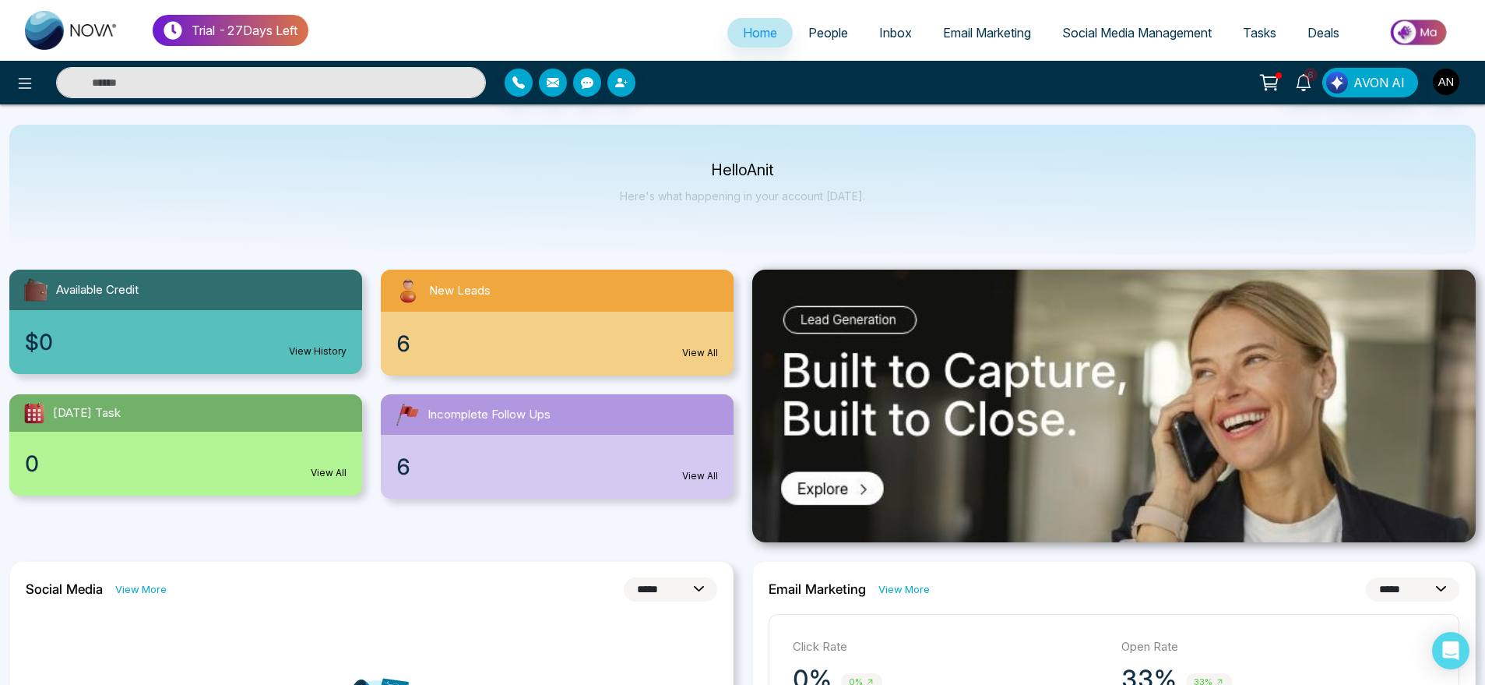
scroll to position [4, 0]
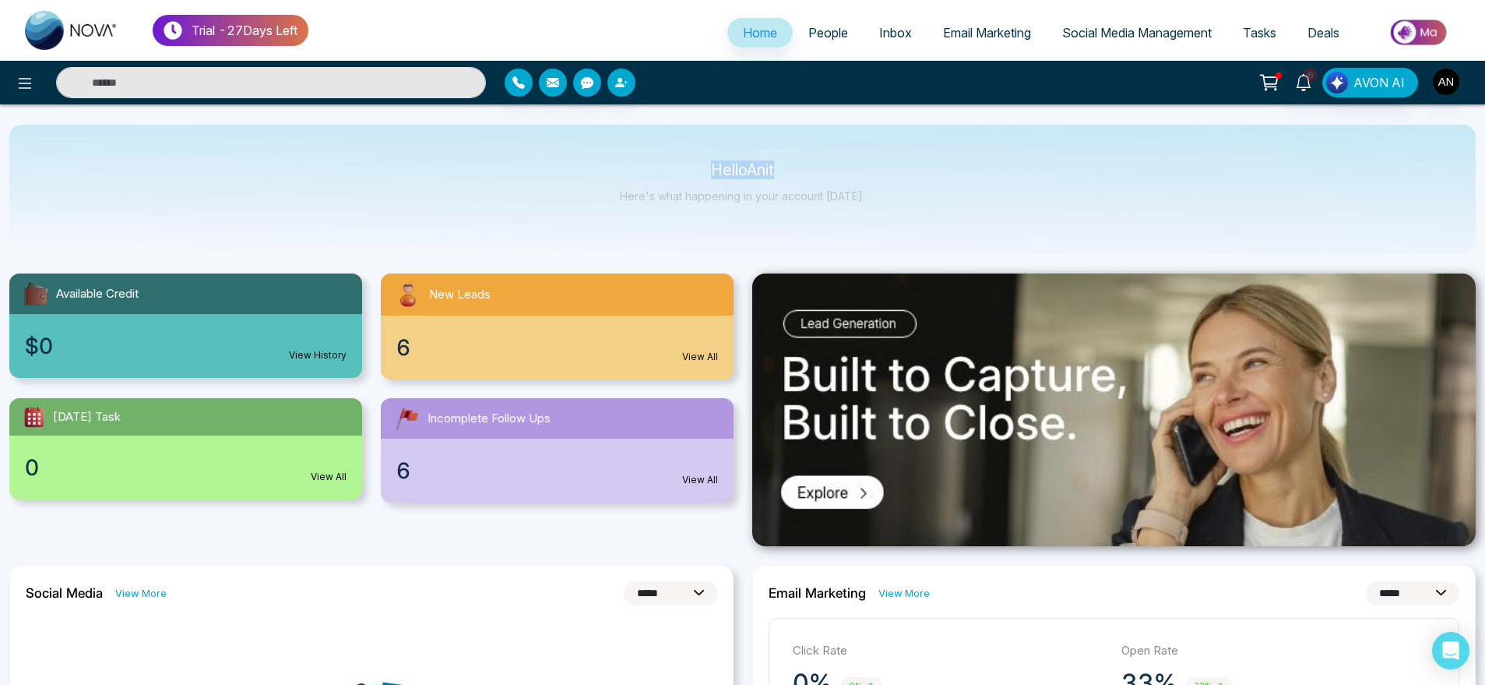
drag, startPoint x: 701, startPoint y: 148, endPoint x: 865, endPoint y: 196, distance: 171.3
click at [865, 196] on div "Hello Anit Here's what happening in your account [DATE]." at bounding box center [742, 189] width 1467 height 129
drag, startPoint x: 865, startPoint y: 196, endPoint x: 618, endPoint y: 140, distance: 254.0
click at [618, 140] on div "Hello Anit Here's what happening in your account [DATE]." at bounding box center [742, 189] width 1467 height 129
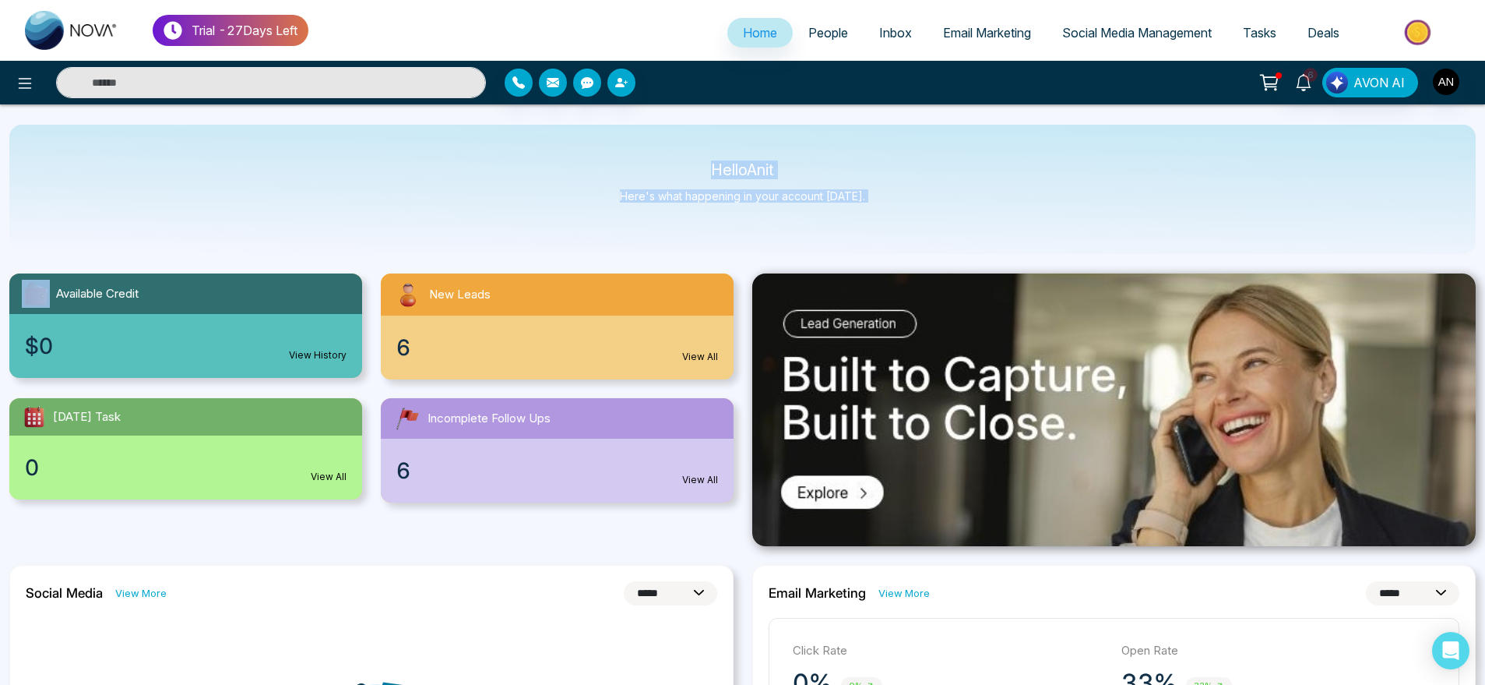
click at [618, 140] on div "Hello Anit Here's what happening in your account [DATE]." at bounding box center [742, 189] width 1467 height 129
drag, startPoint x: 695, startPoint y: 164, endPoint x: 928, endPoint y: 222, distance: 240.7
click at [928, 222] on div "Hello Anit Here's what happening in your account [DATE]." at bounding box center [742, 189] width 1467 height 129
drag, startPoint x: 881, startPoint y: 203, endPoint x: 685, endPoint y: 161, distance: 200.6
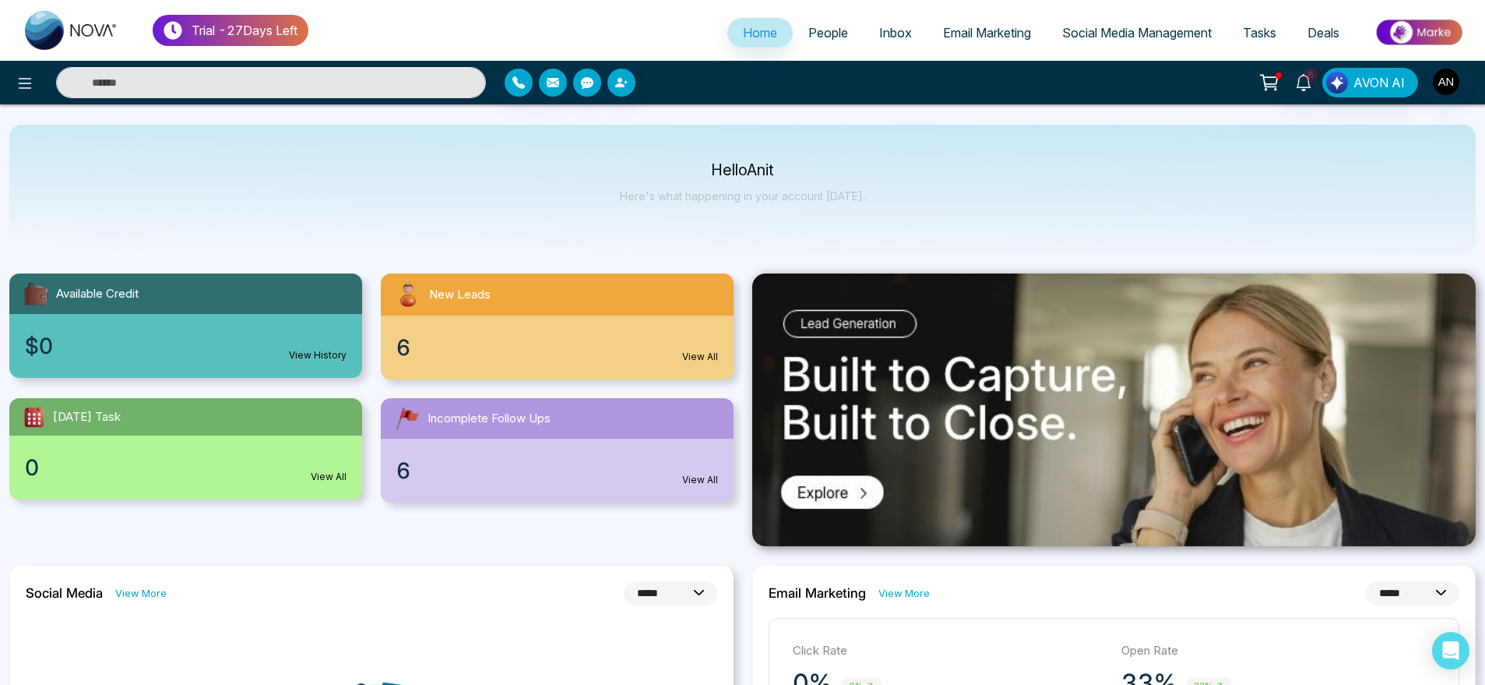
click at [685, 161] on div "Hello Anit Here's what happening in your account [DATE]." at bounding box center [742, 189] width 1467 height 129
click at [681, 158] on div "Hello Anit Here's what happening in your account [DATE]." at bounding box center [742, 189] width 1467 height 129
click at [1457, 79] on img "button" at bounding box center [1446, 82] width 26 height 26
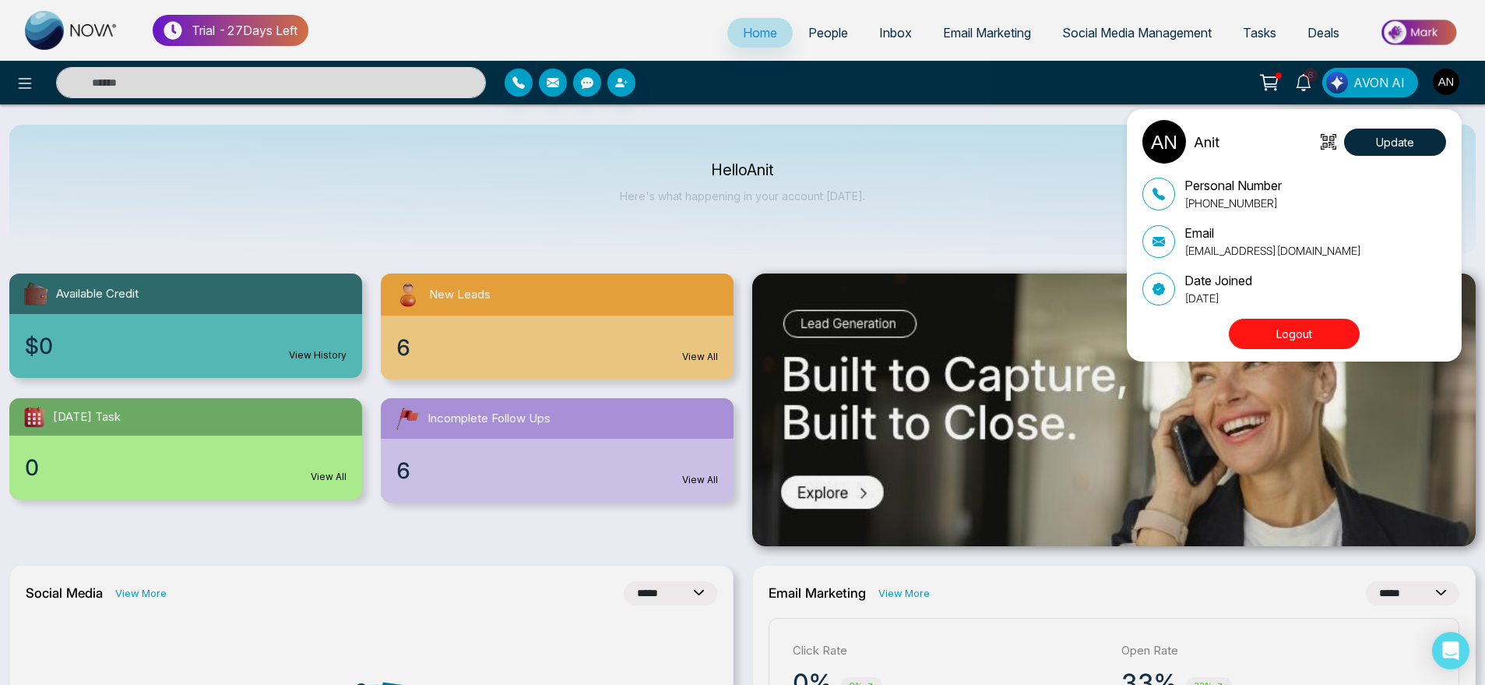
click at [1275, 324] on button "Logout" at bounding box center [1294, 334] width 131 height 30
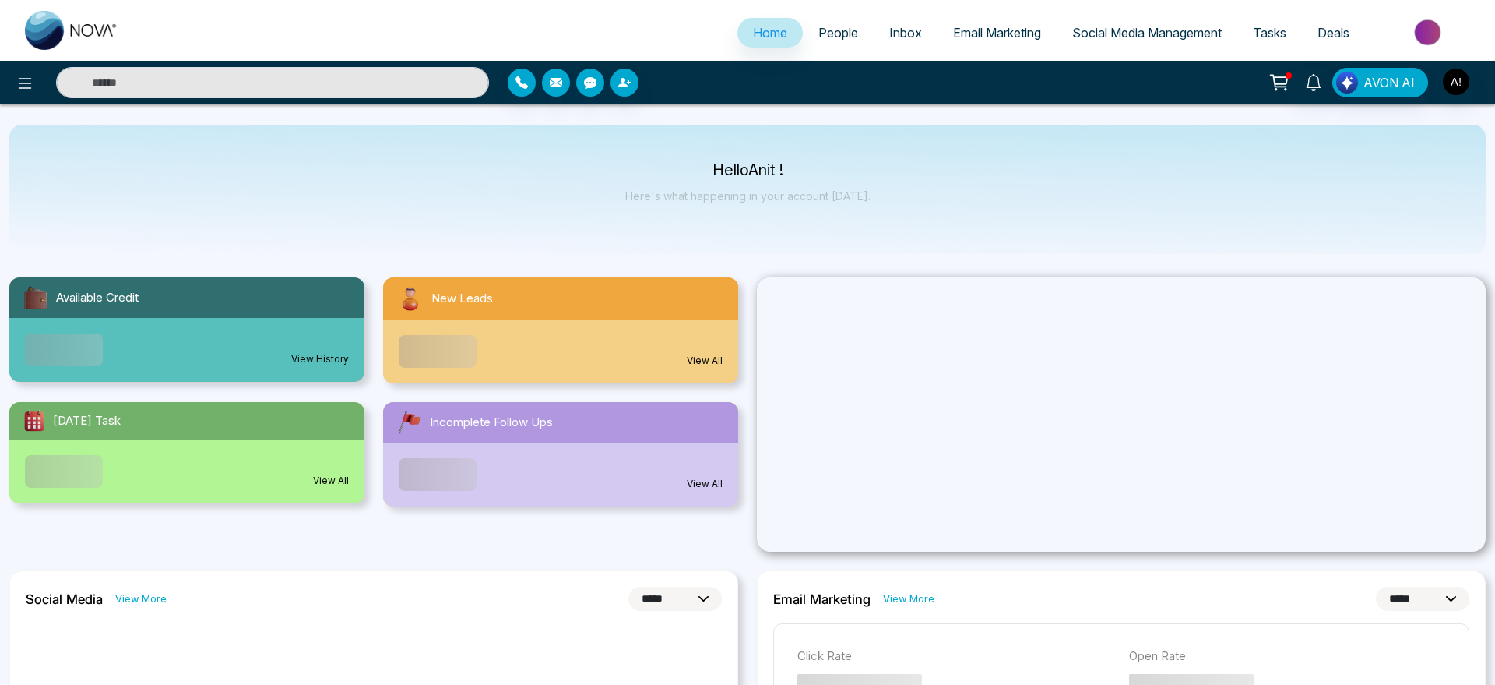
select select "*"
